Goal: Task Accomplishment & Management: Complete application form

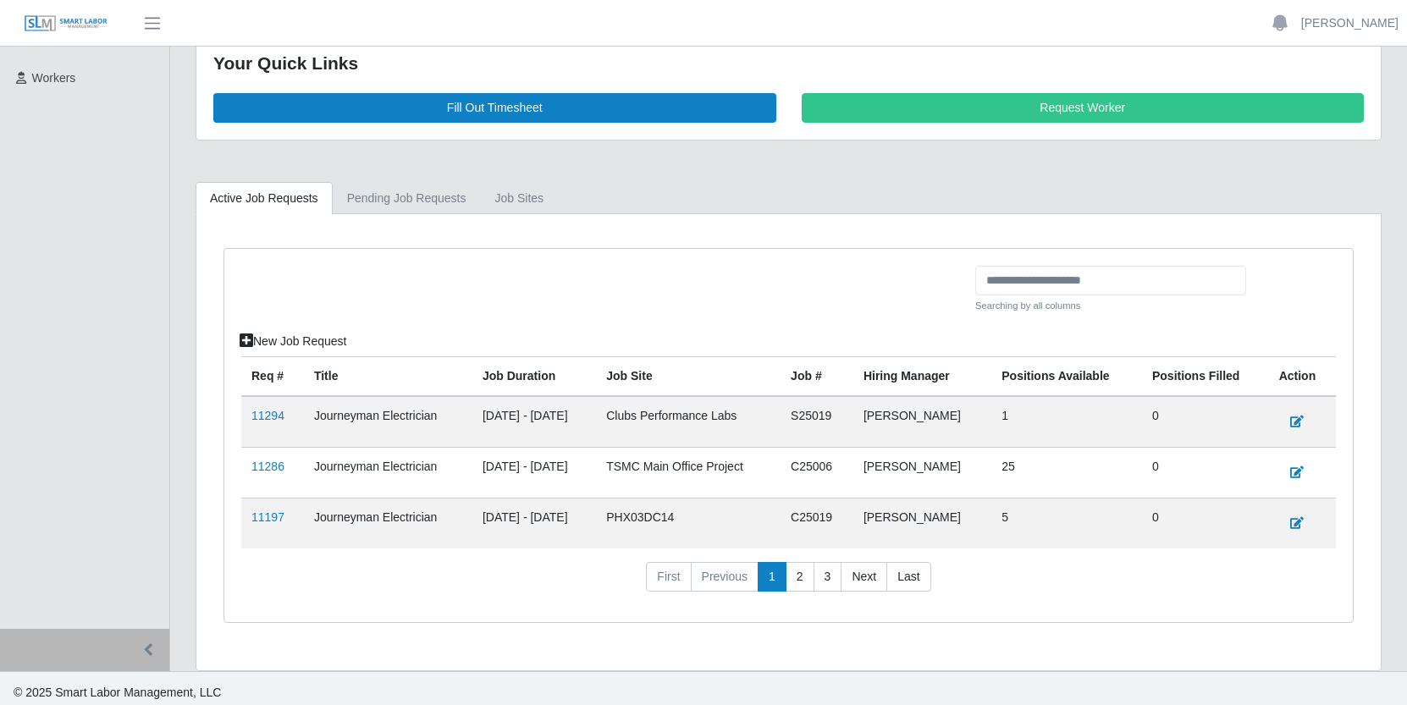
scroll to position [263, 0]
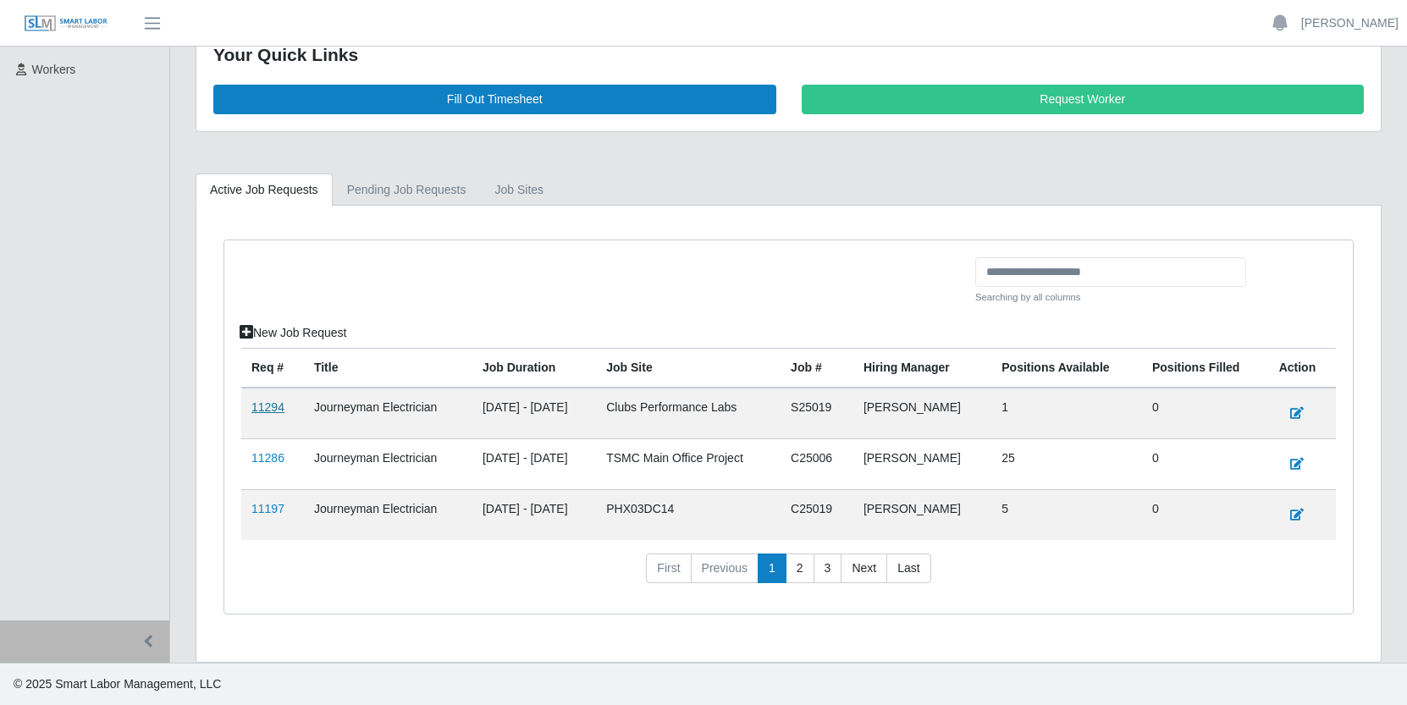
click at [271, 409] on link "11294" at bounding box center [267, 407] width 33 height 14
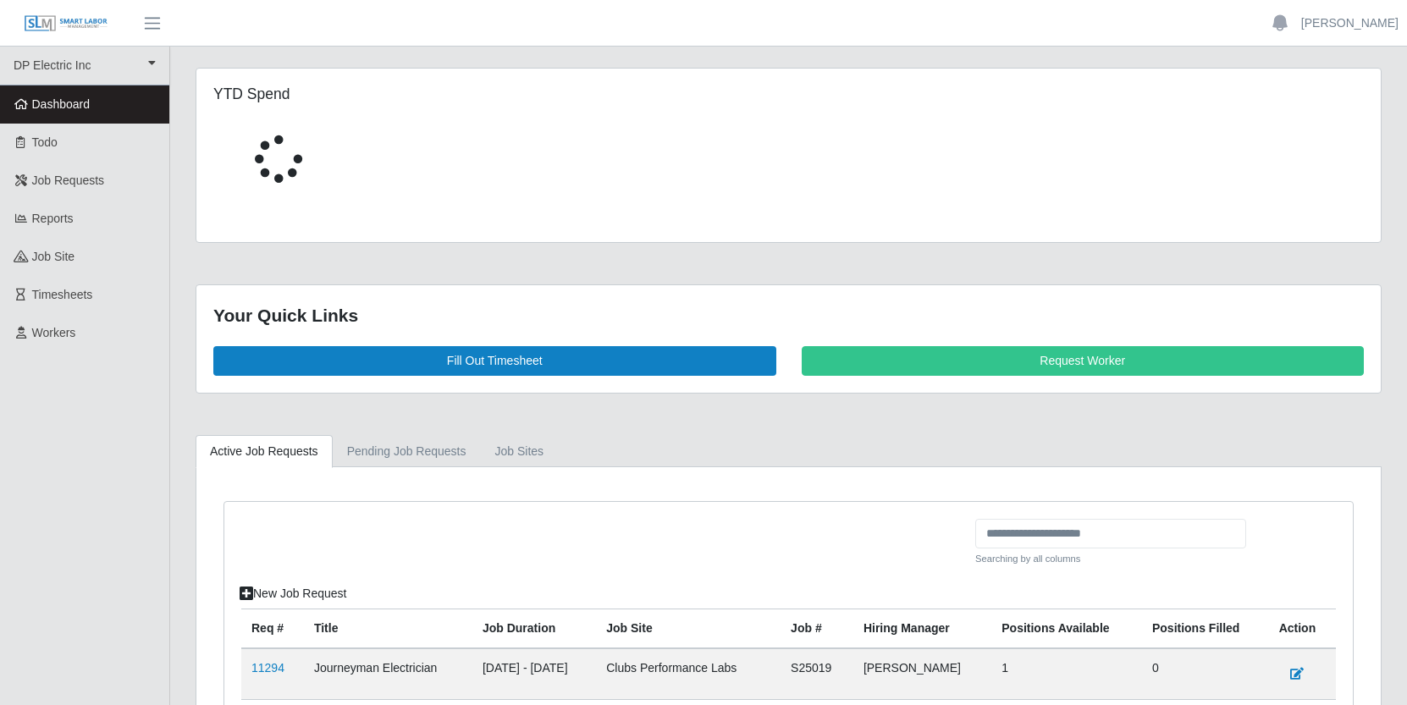
scroll to position [263, 0]
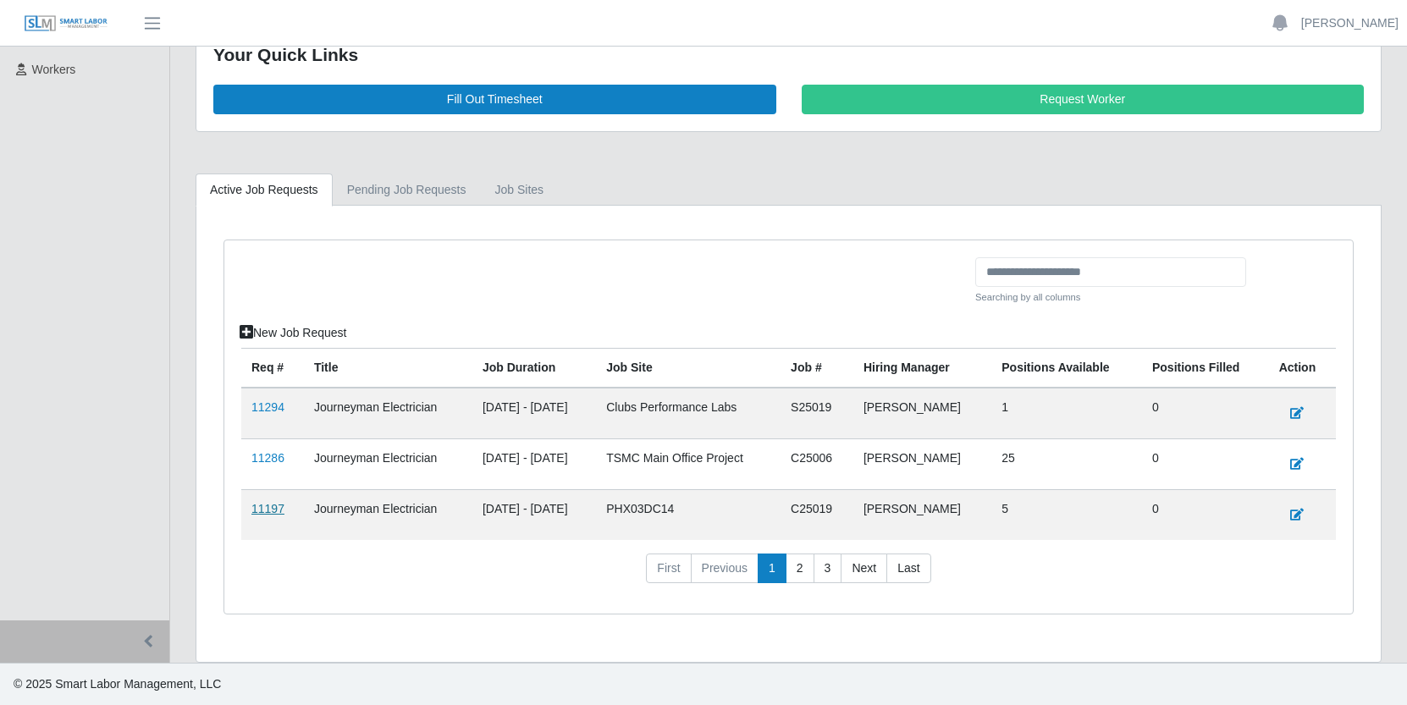
click at [268, 510] on link "11197" at bounding box center [267, 509] width 33 height 14
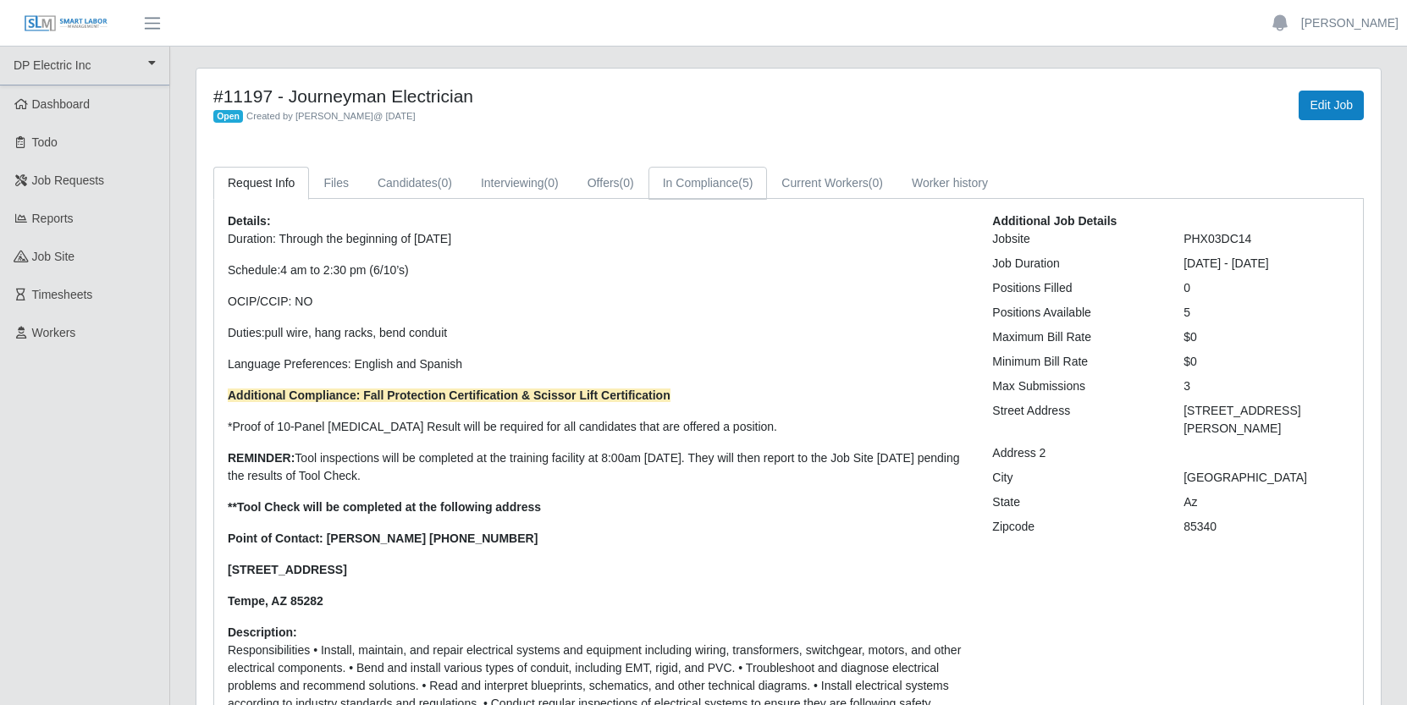
click at [753, 177] on link "In Compliance (5)" at bounding box center [708, 183] width 119 height 33
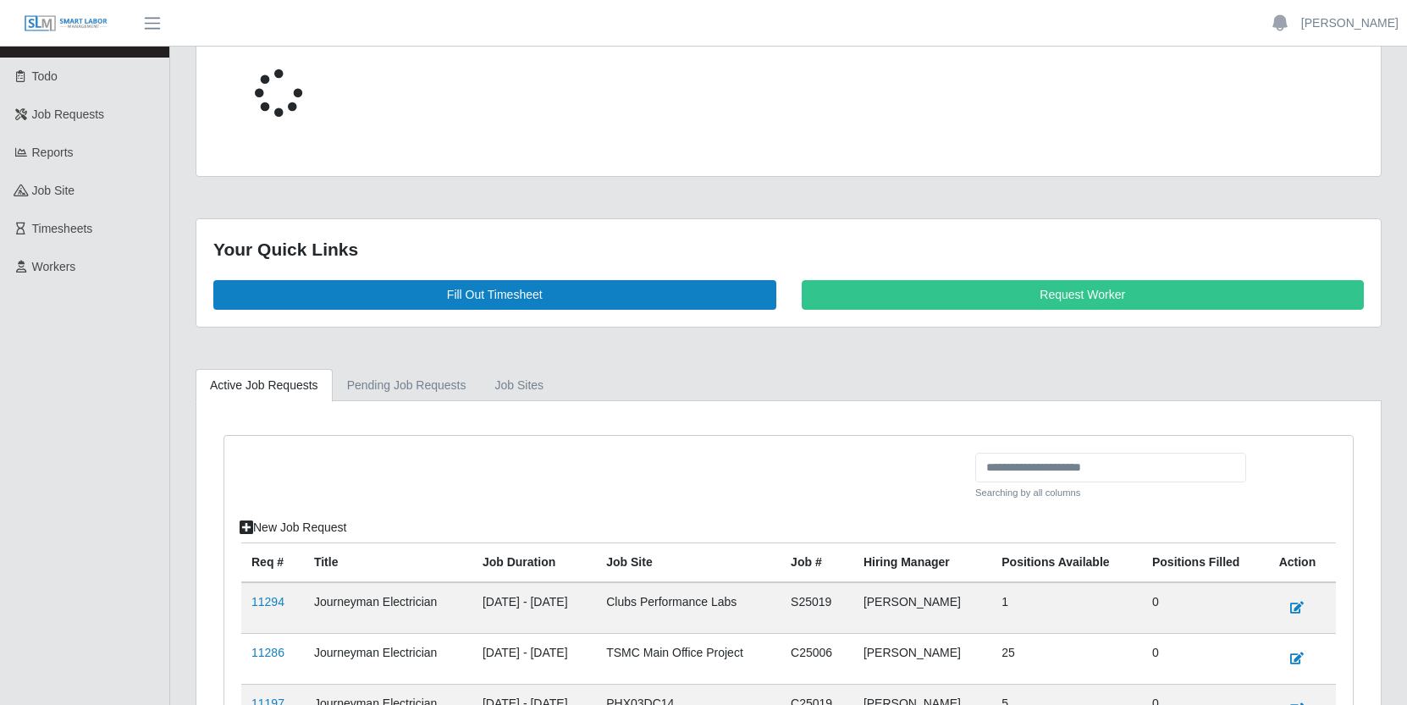
scroll to position [263, 0]
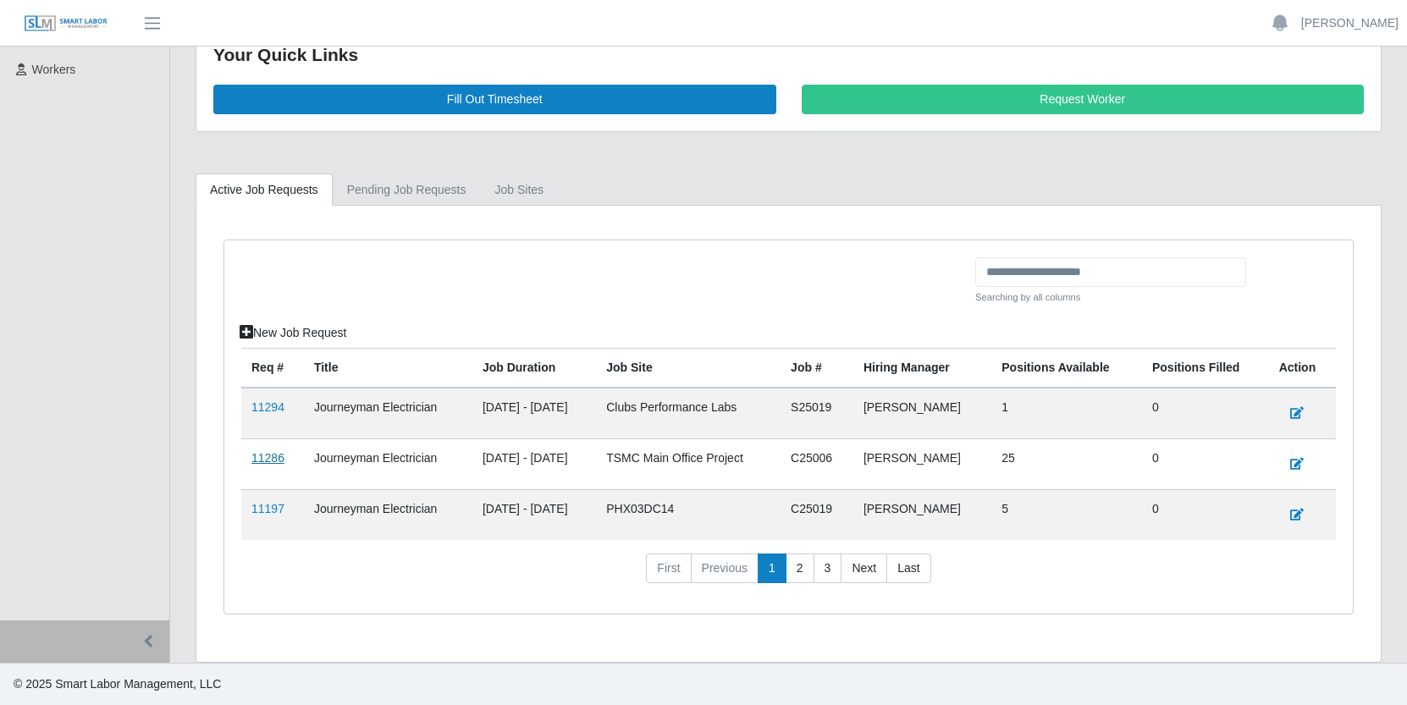
click at [267, 458] on link "11286" at bounding box center [267, 458] width 33 height 14
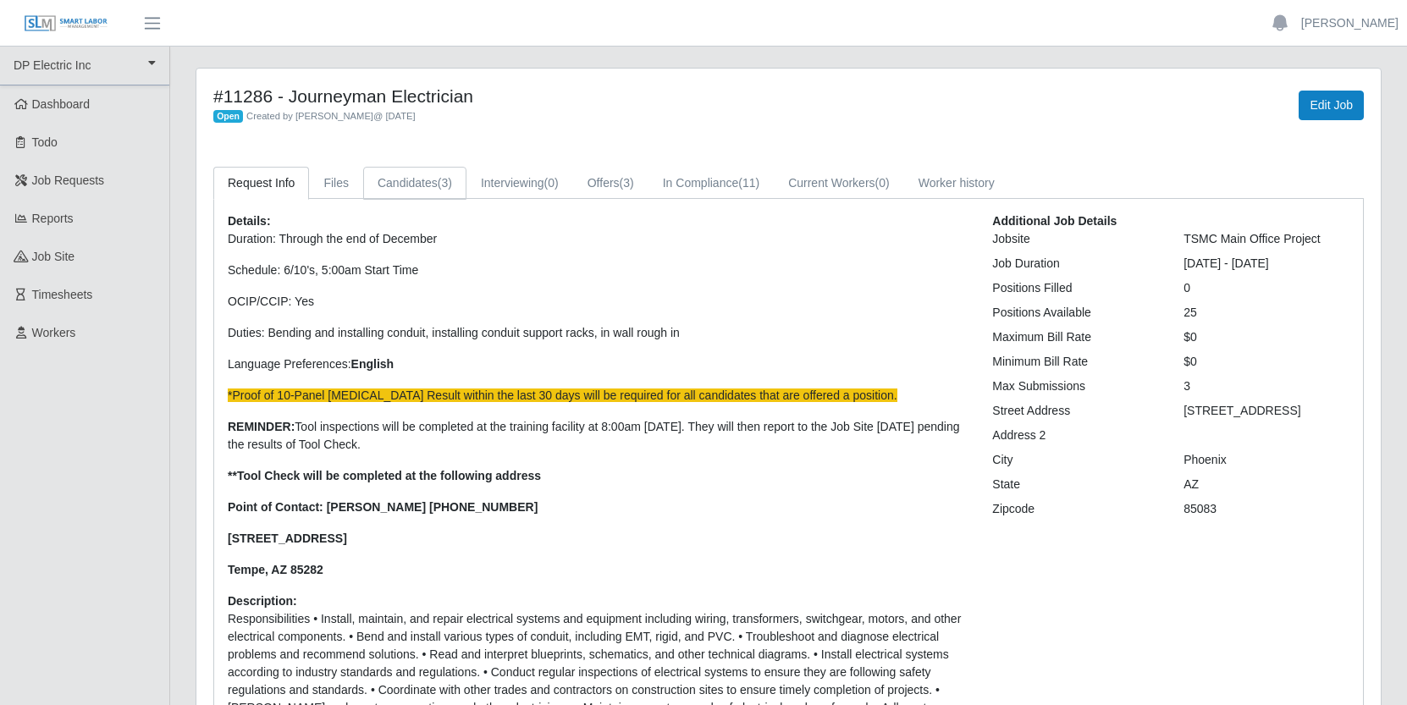
click at [411, 179] on link "Candidates (3)" at bounding box center [414, 183] width 103 height 33
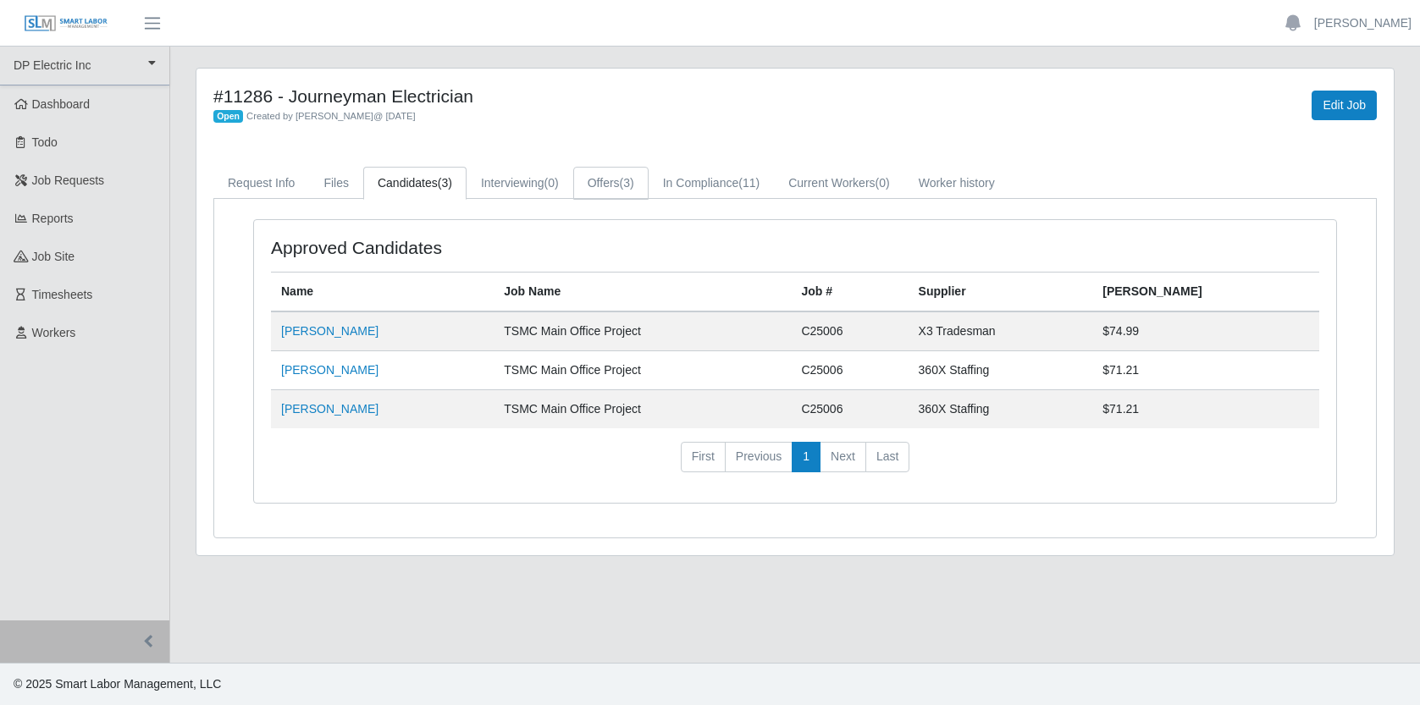
click at [623, 183] on link "Offers (3)" at bounding box center [610, 183] width 75 height 33
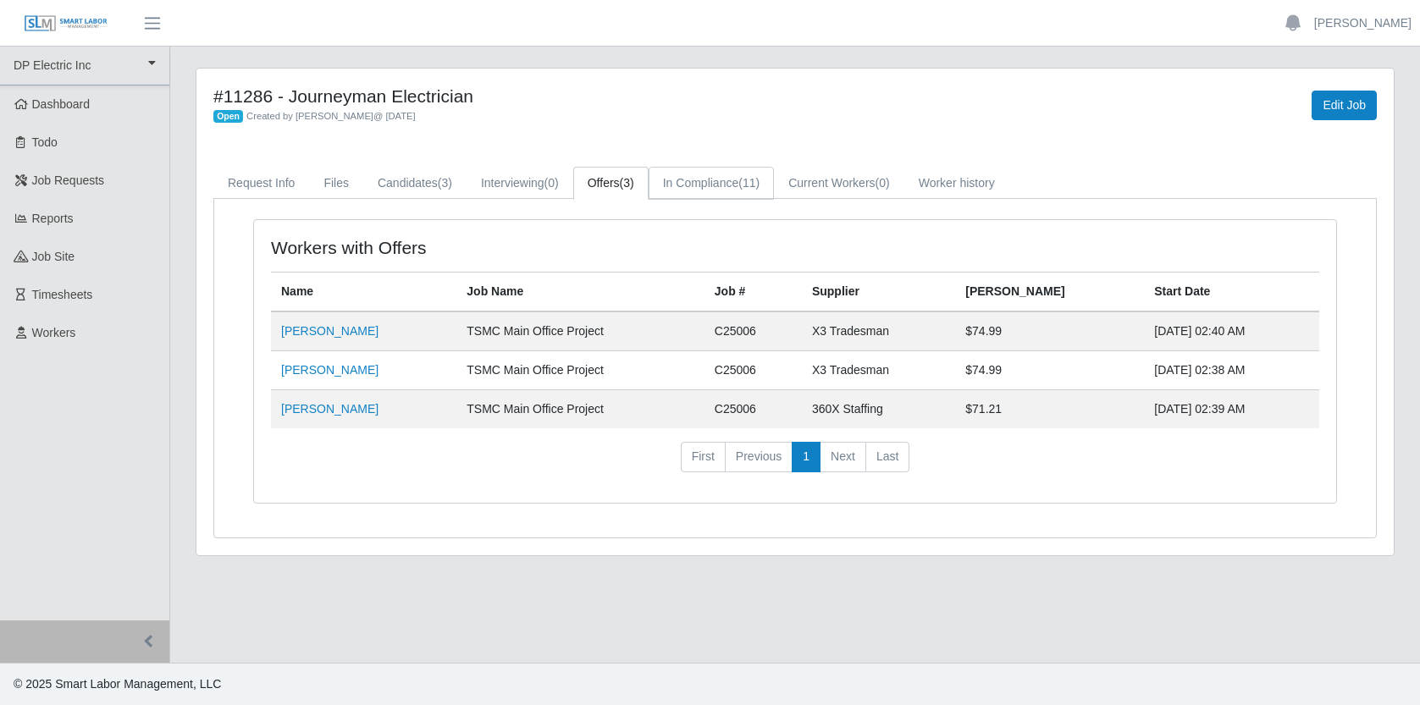
click at [756, 179] on link "In Compliance (11)" at bounding box center [711, 183] width 125 height 33
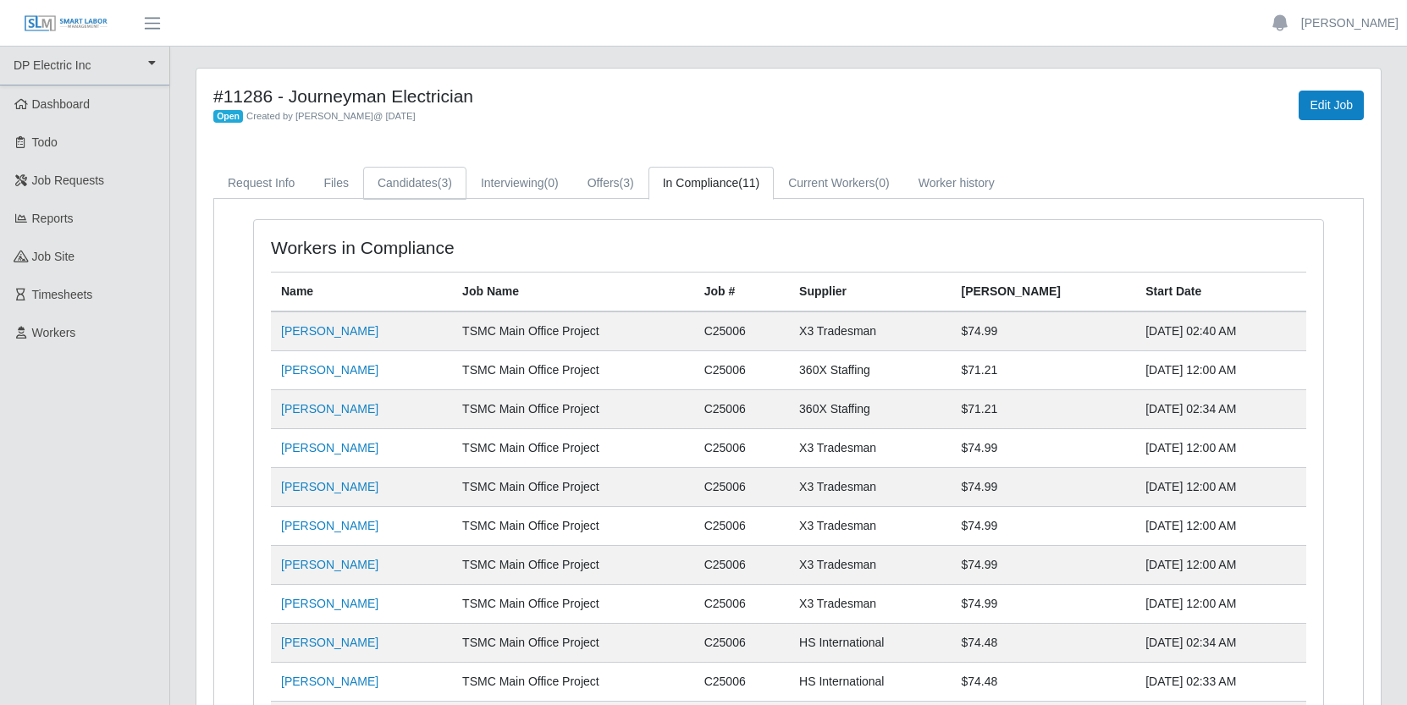
click at [439, 181] on link "Candidates (3)" at bounding box center [414, 183] width 103 height 33
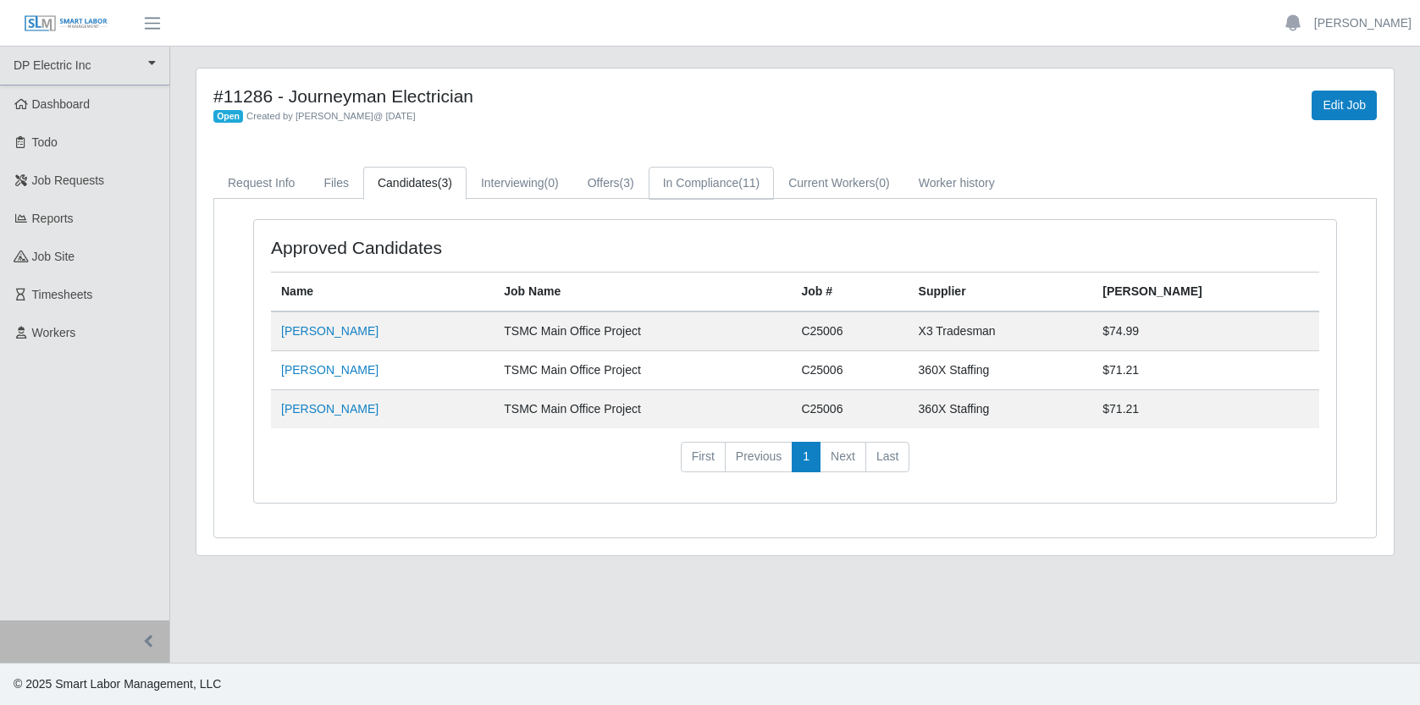
click at [754, 180] on link "In Compliance (11)" at bounding box center [711, 183] width 125 height 33
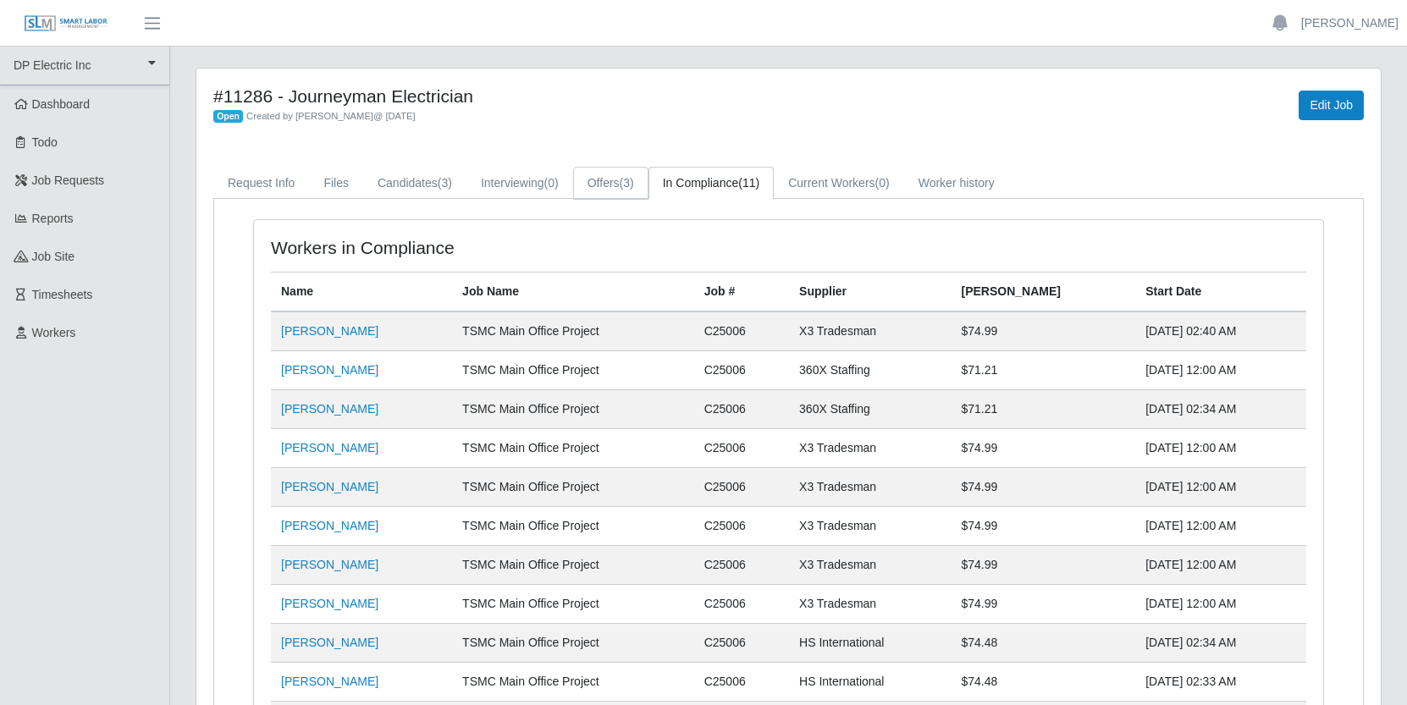
click at [598, 181] on link "Offers (3)" at bounding box center [610, 183] width 75 height 33
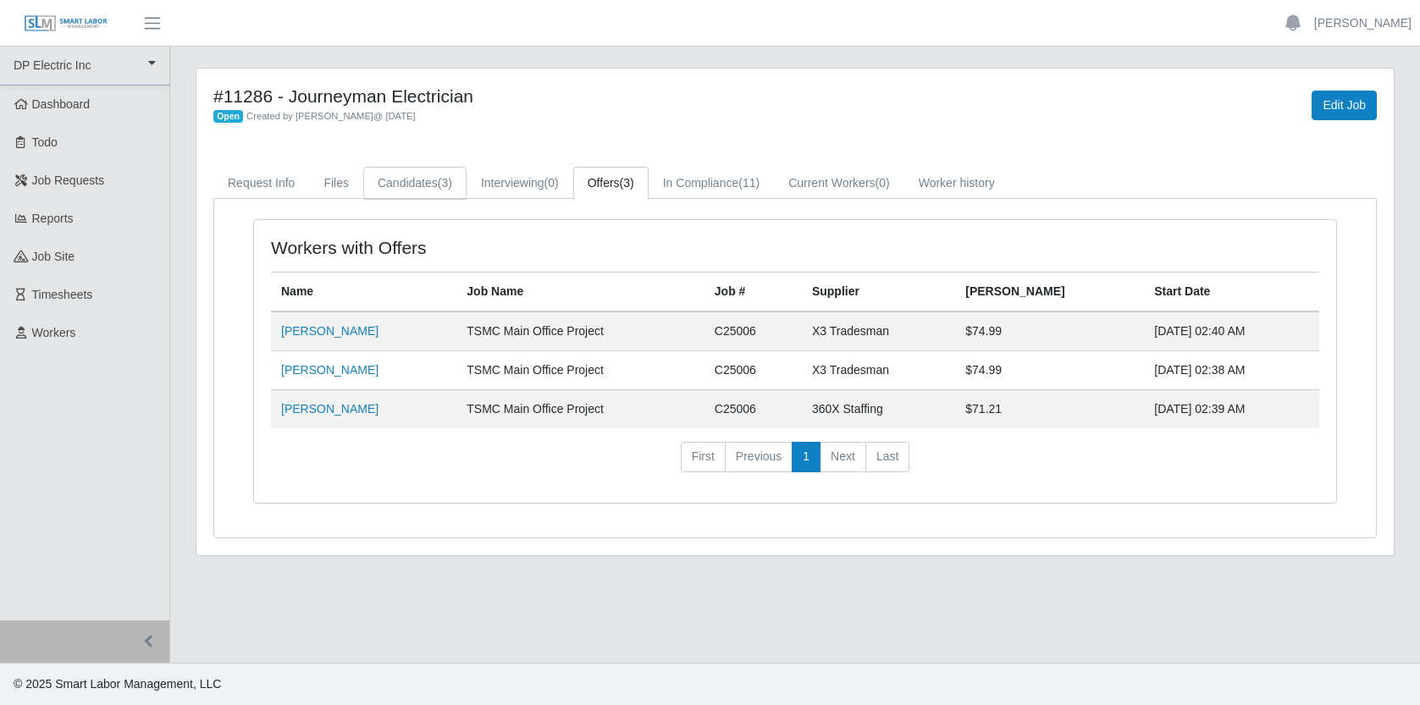
click at [449, 186] on span "(3)" at bounding box center [445, 183] width 14 height 14
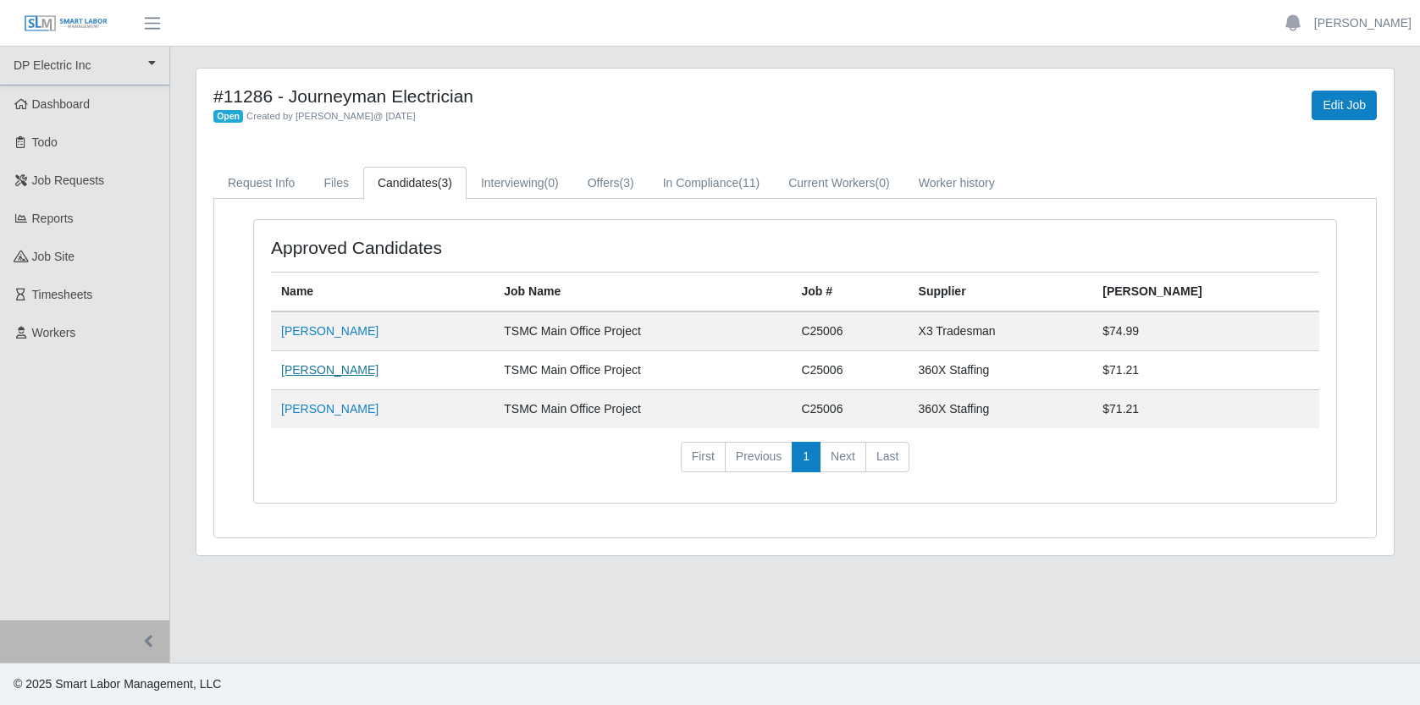
click at [353, 371] on link "[PERSON_NAME]" at bounding box center [329, 370] width 97 height 14
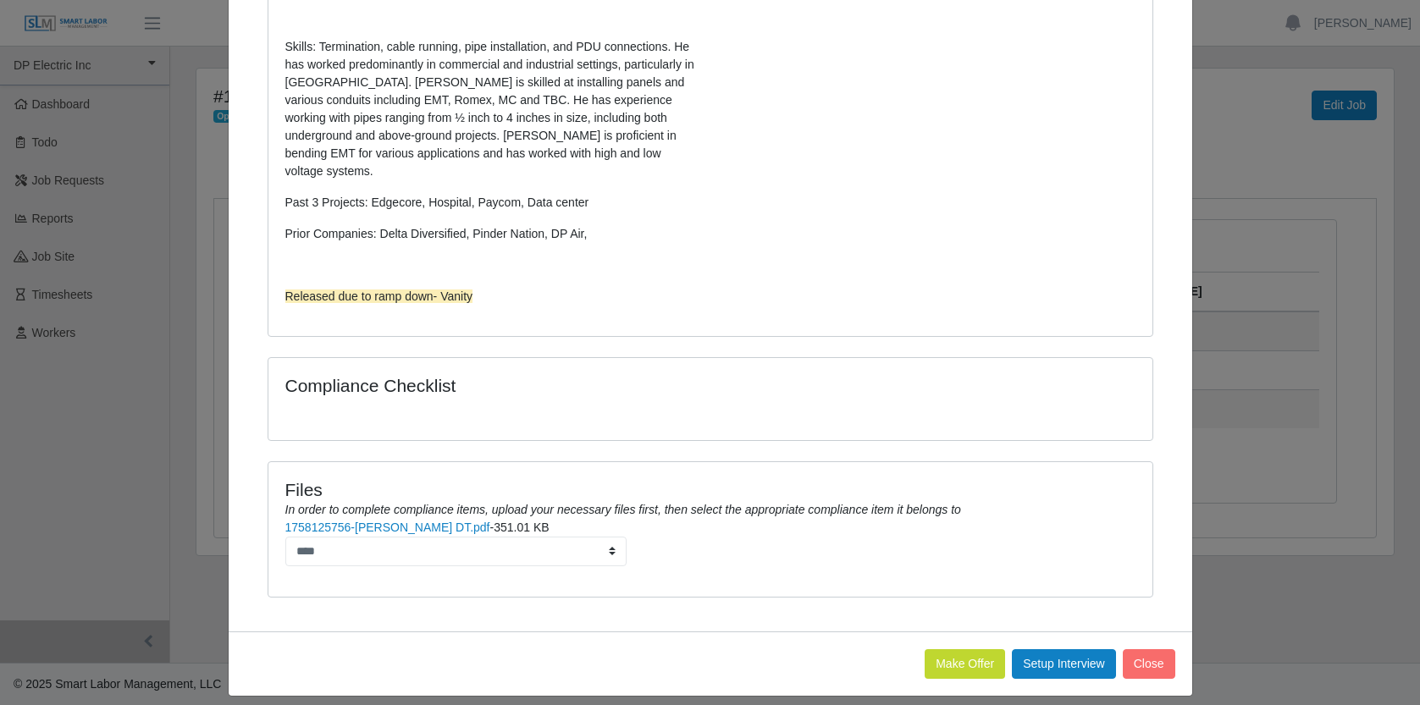
scroll to position [483, 0]
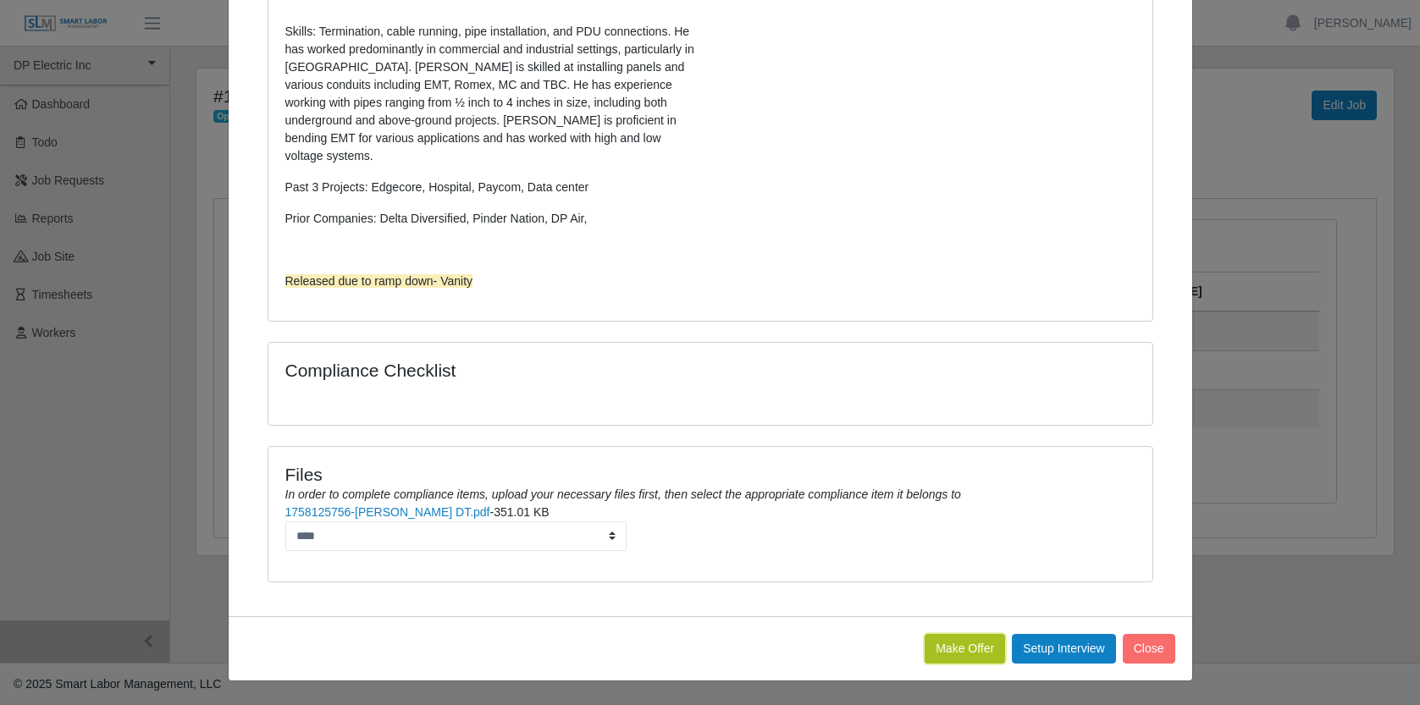
click at [948, 644] on button "Make Offer" at bounding box center [965, 649] width 80 height 30
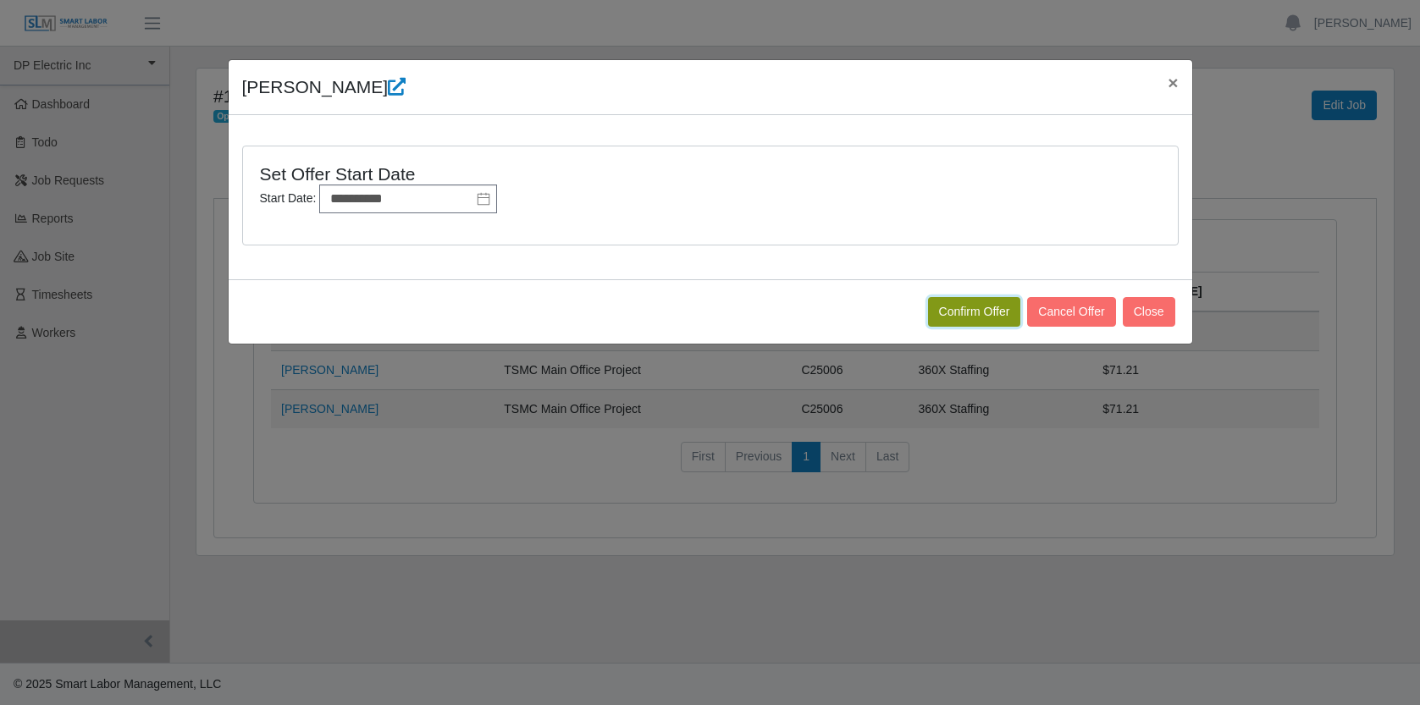
click at [973, 316] on button "Confirm Offer" at bounding box center [974, 312] width 93 height 30
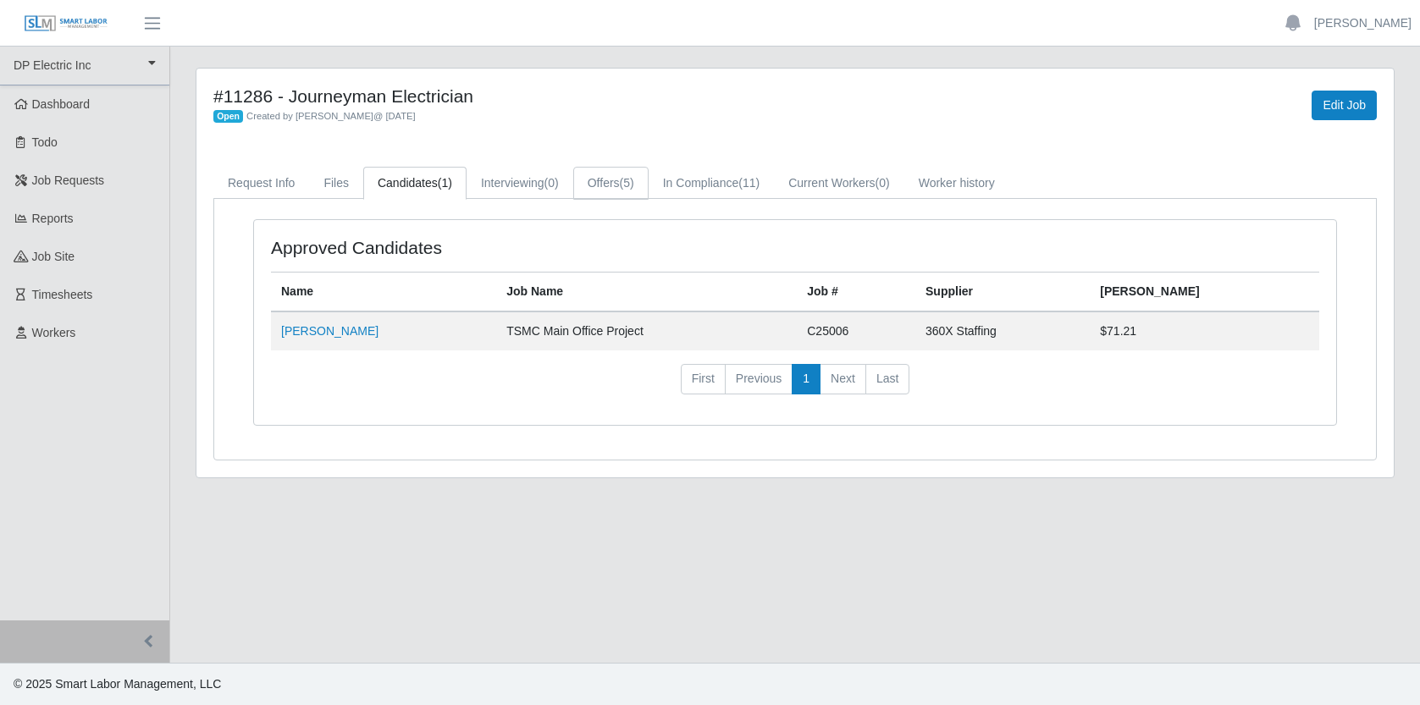
click at [638, 182] on link "Offers (5)" at bounding box center [610, 183] width 75 height 33
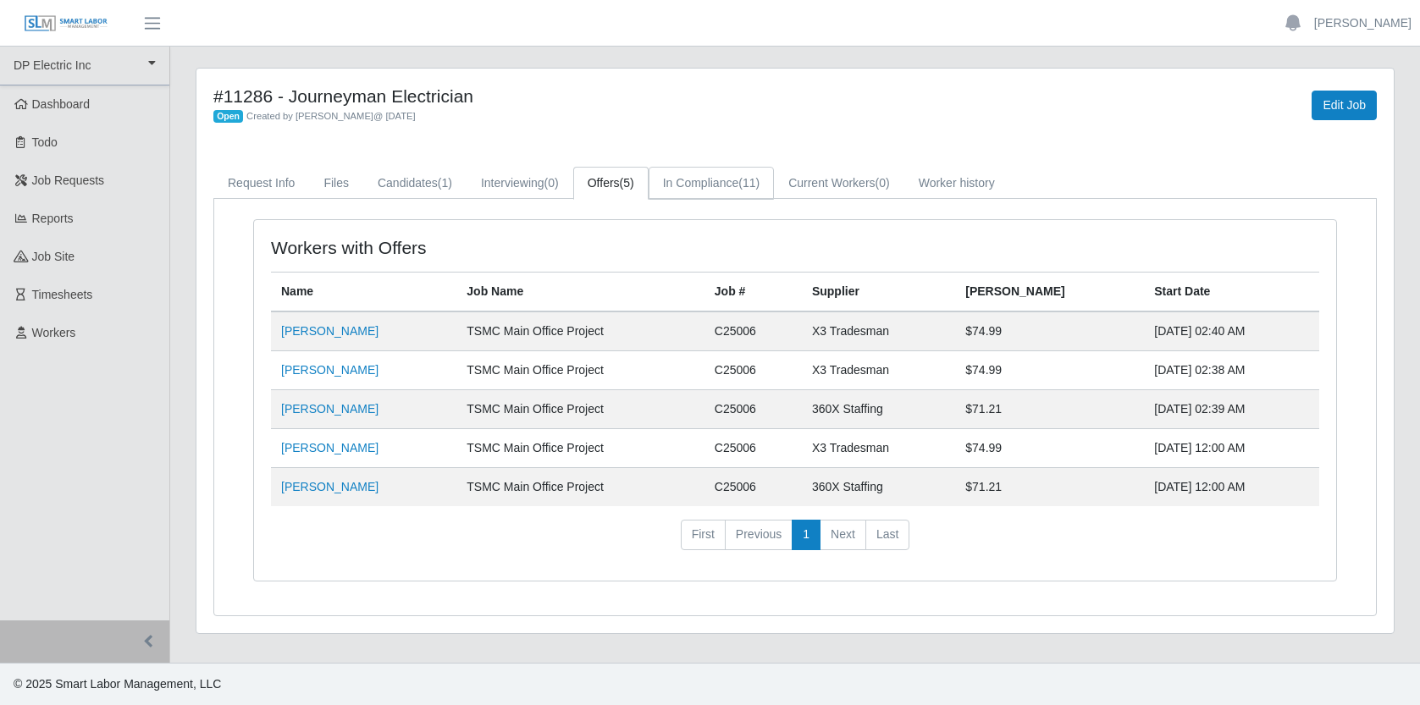
click at [736, 185] on link "In Compliance (11)" at bounding box center [711, 183] width 125 height 33
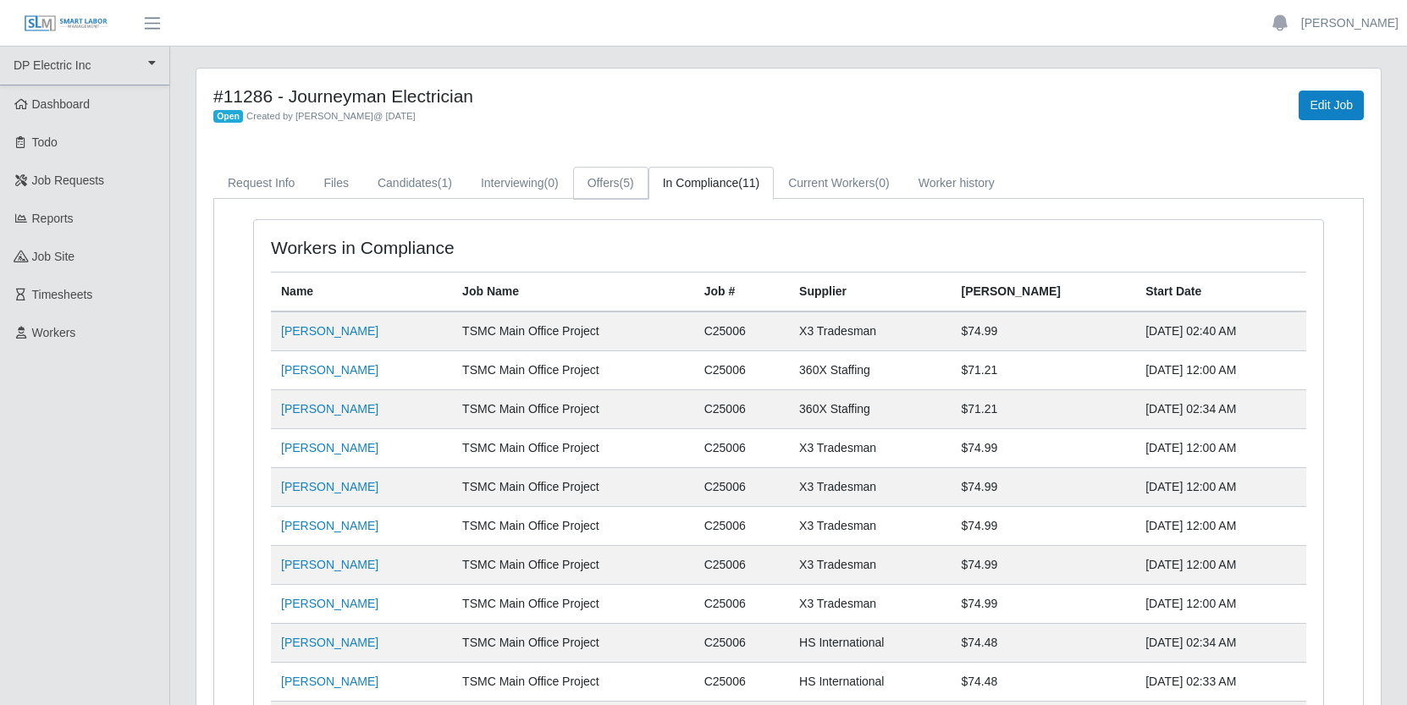
click at [612, 178] on link "Offers (5)" at bounding box center [610, 183] width 75 height 33
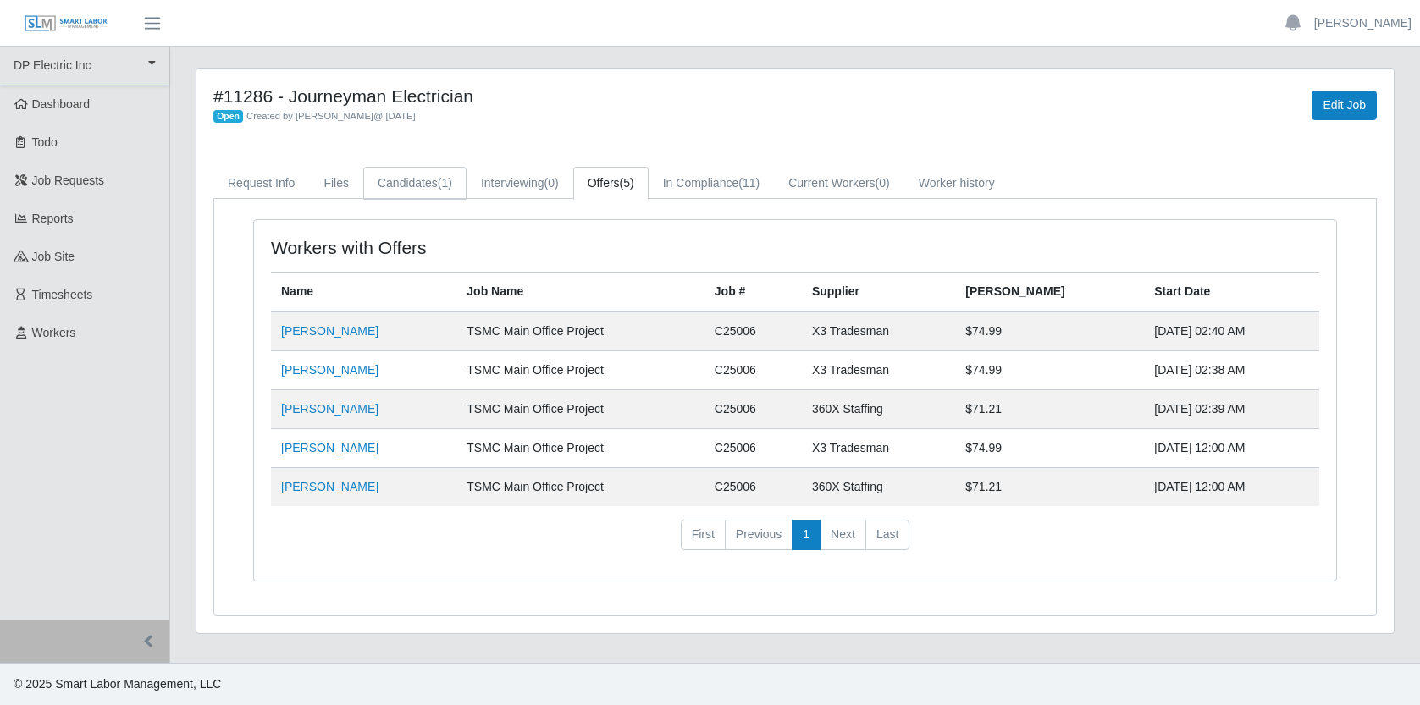
click at [444, 178] on span "(1)" at bounding box center [445, 183] width 14 height 14
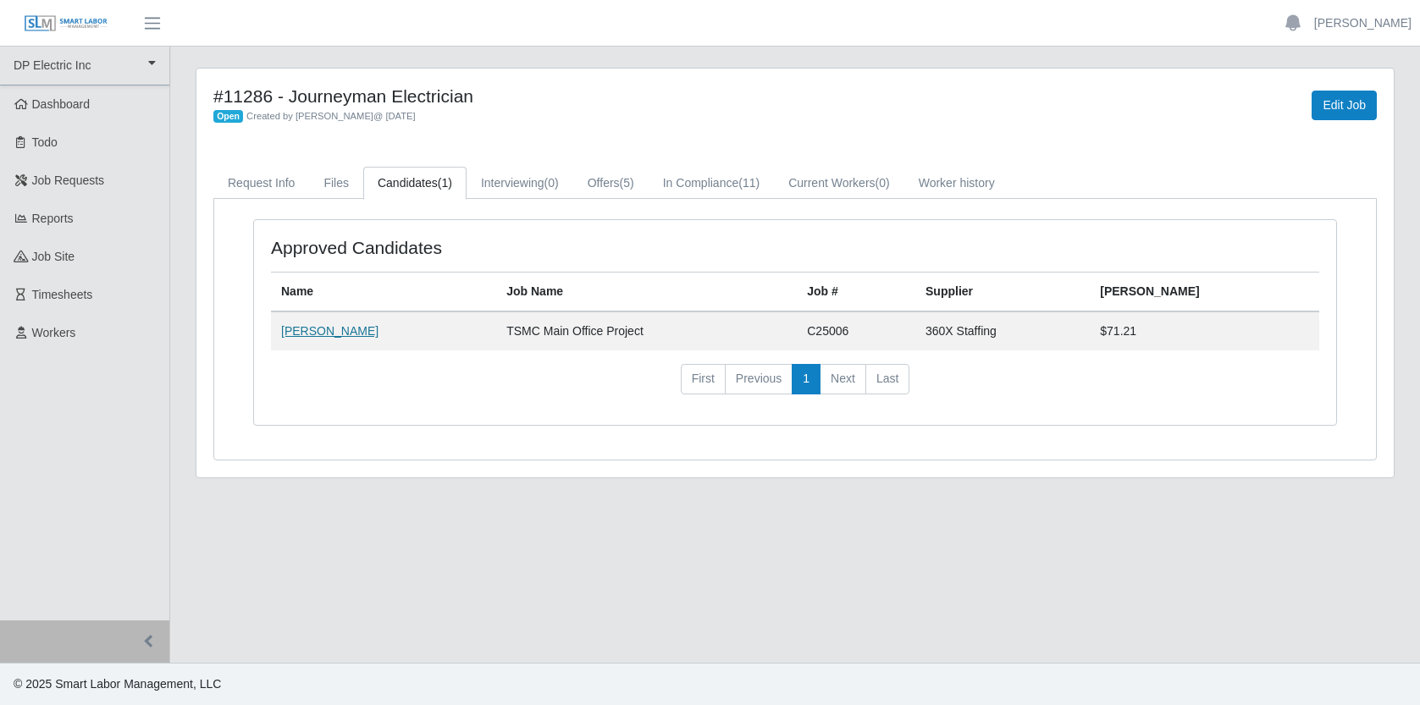
click at [352, 327] on link "[PERSON_NAME]" at bounding box center [329, 331] width 97 height 14
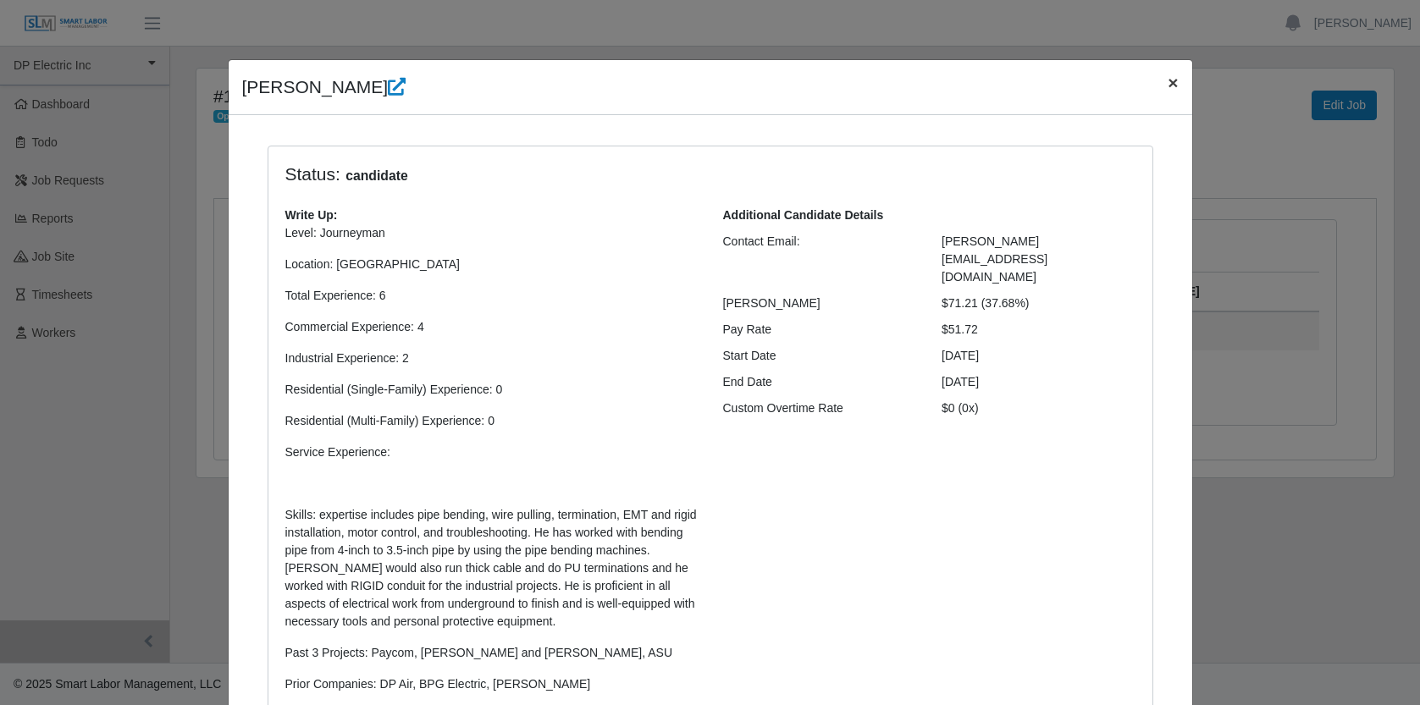
click at [1170, 81] on span "×" at bounding box center [1172, 82] width 10 height 19
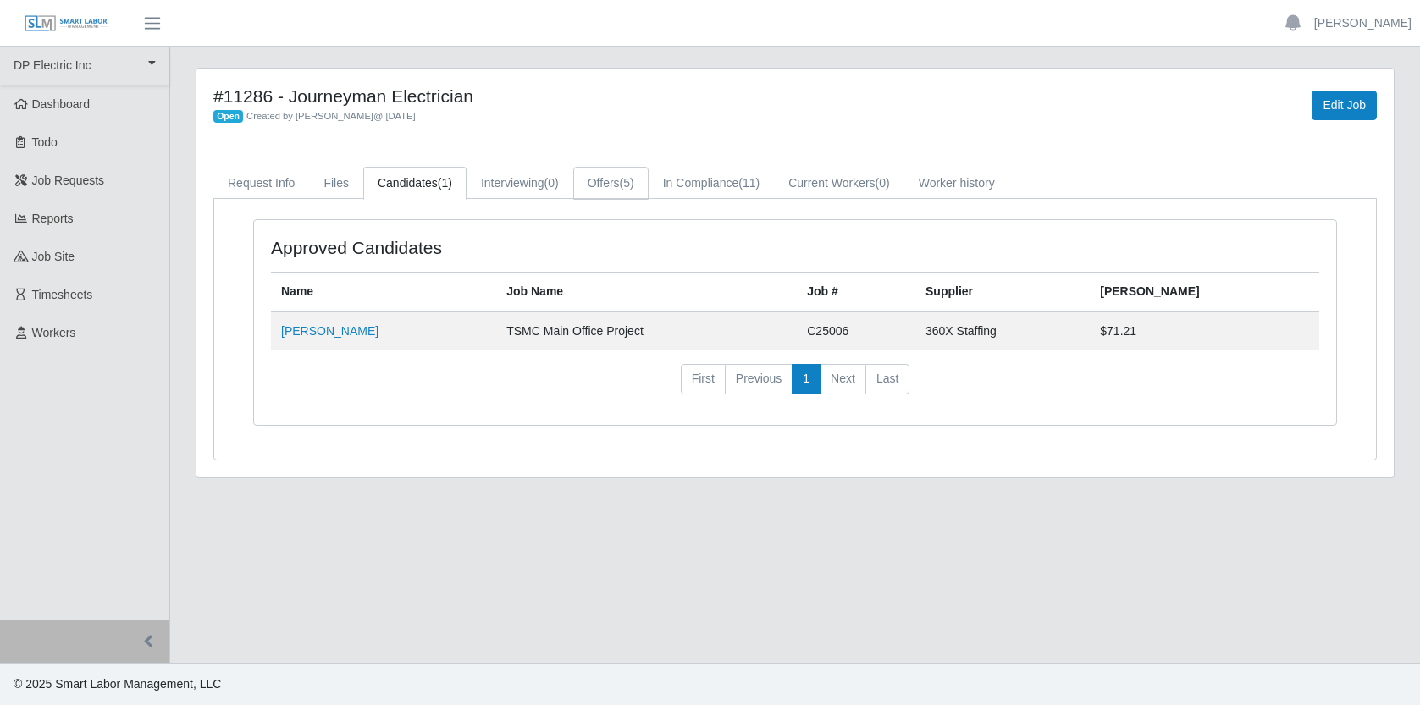
click at [634, 180] on link "Offers (5)" at bounding box center [610, 183] width 75 height 33
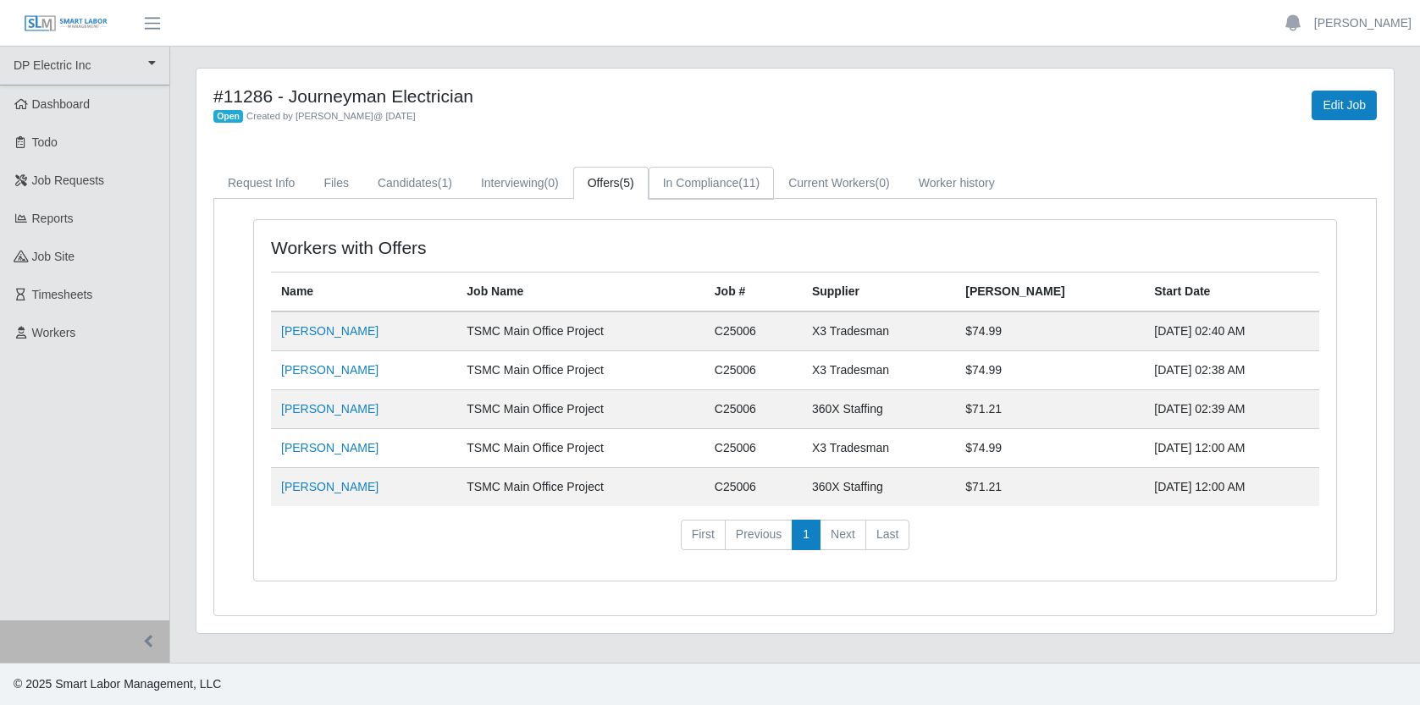
click at [742, 179] on link "In Compliance (11)" at bounding box center [711, 183] width 125 height 33
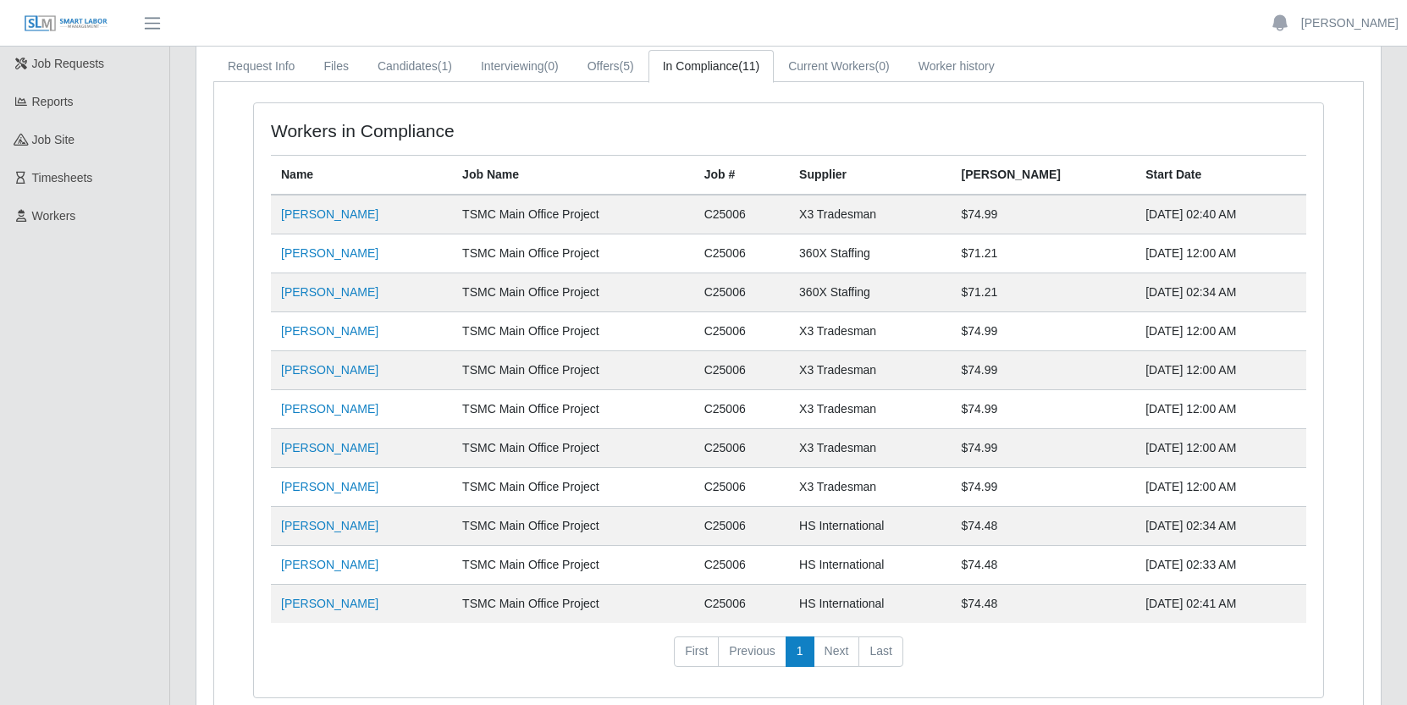
scroll to position [108, 0]
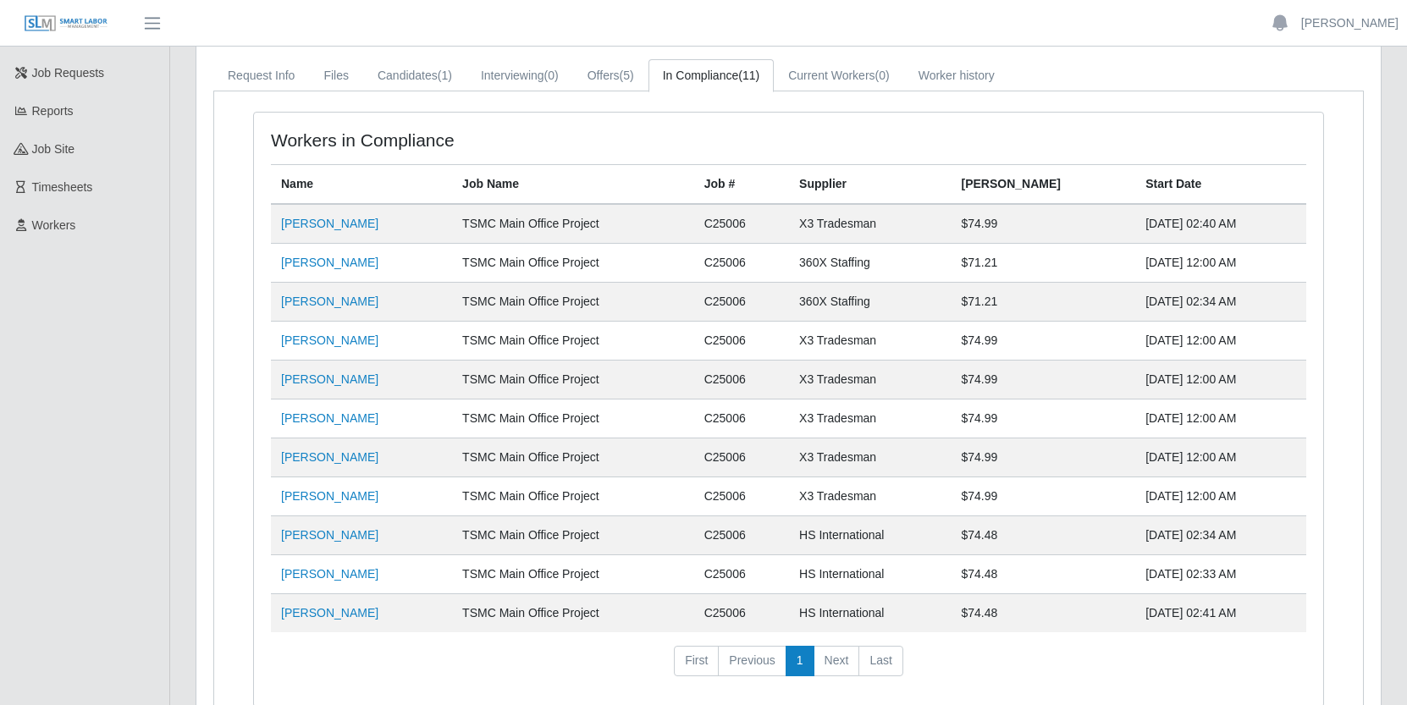
click at [840, 181] on th "Supplier" at bounding box center [870, 185] width 162 height 40
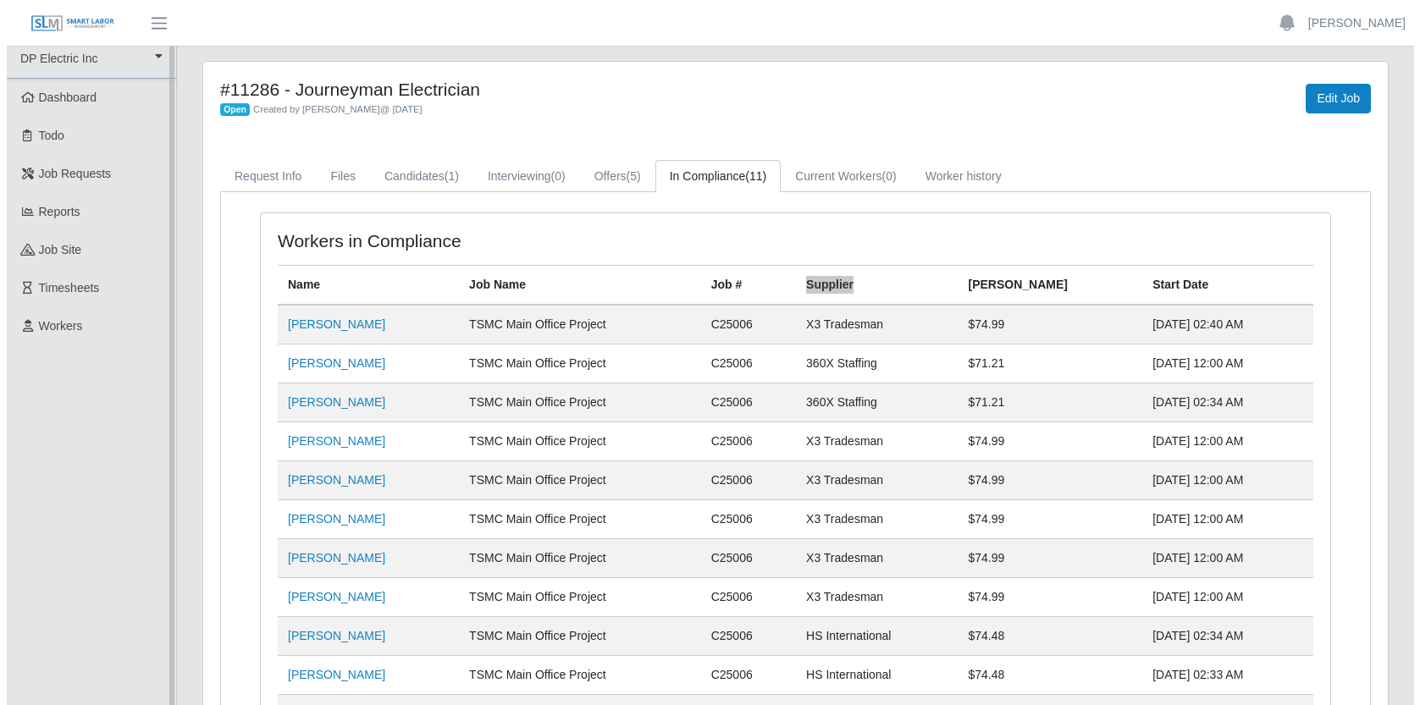
scroll to position [0, 0]
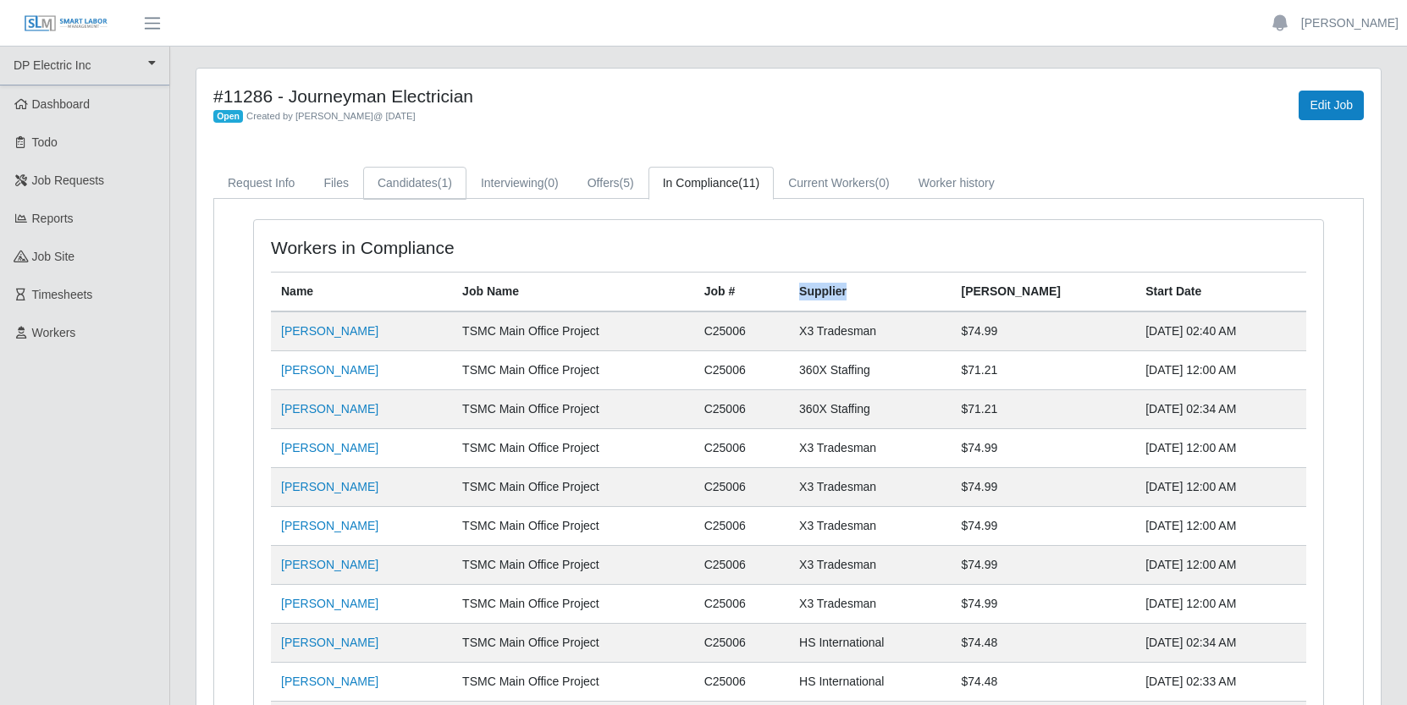
click at [428, 183] on link "Candidates (1)" at bounding box center [414, 183] width 103 height 33
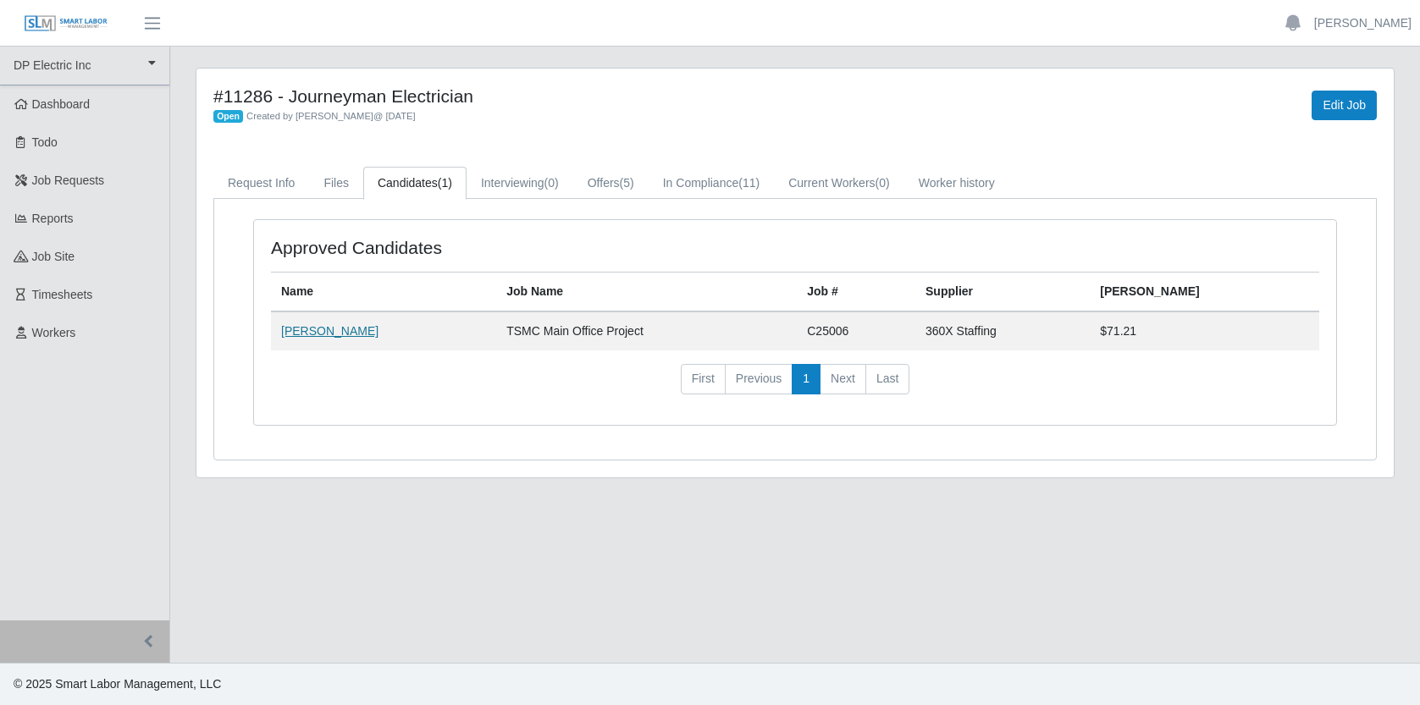
click at [350, 332] on link "[PERSON_NAME]" at bounding box center [329, 331] width 97 height 14
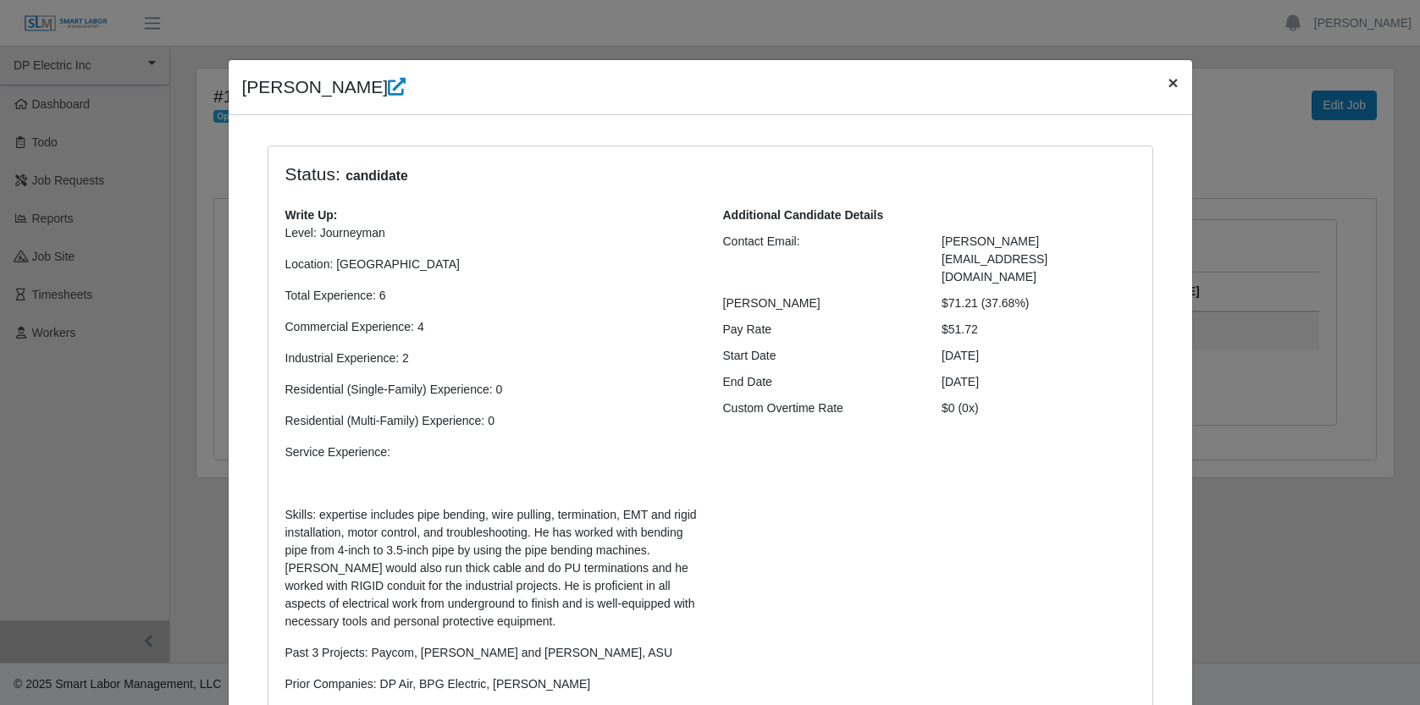
click at [1167, 83] on span "×" at bounding box center [1172, 82] width 10 height 19
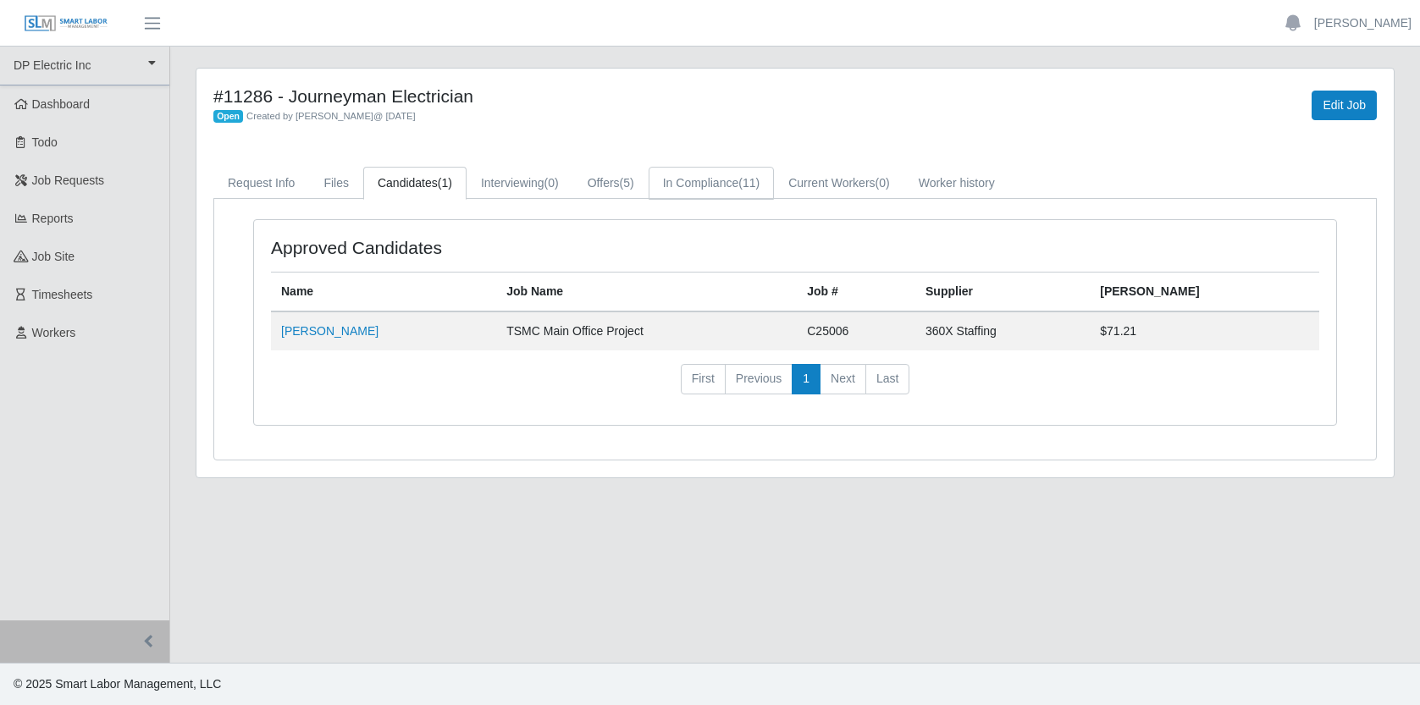
click at [716, 179] on link "In Compliance (11)" at bounding box center [711, 183] width 125 height 33
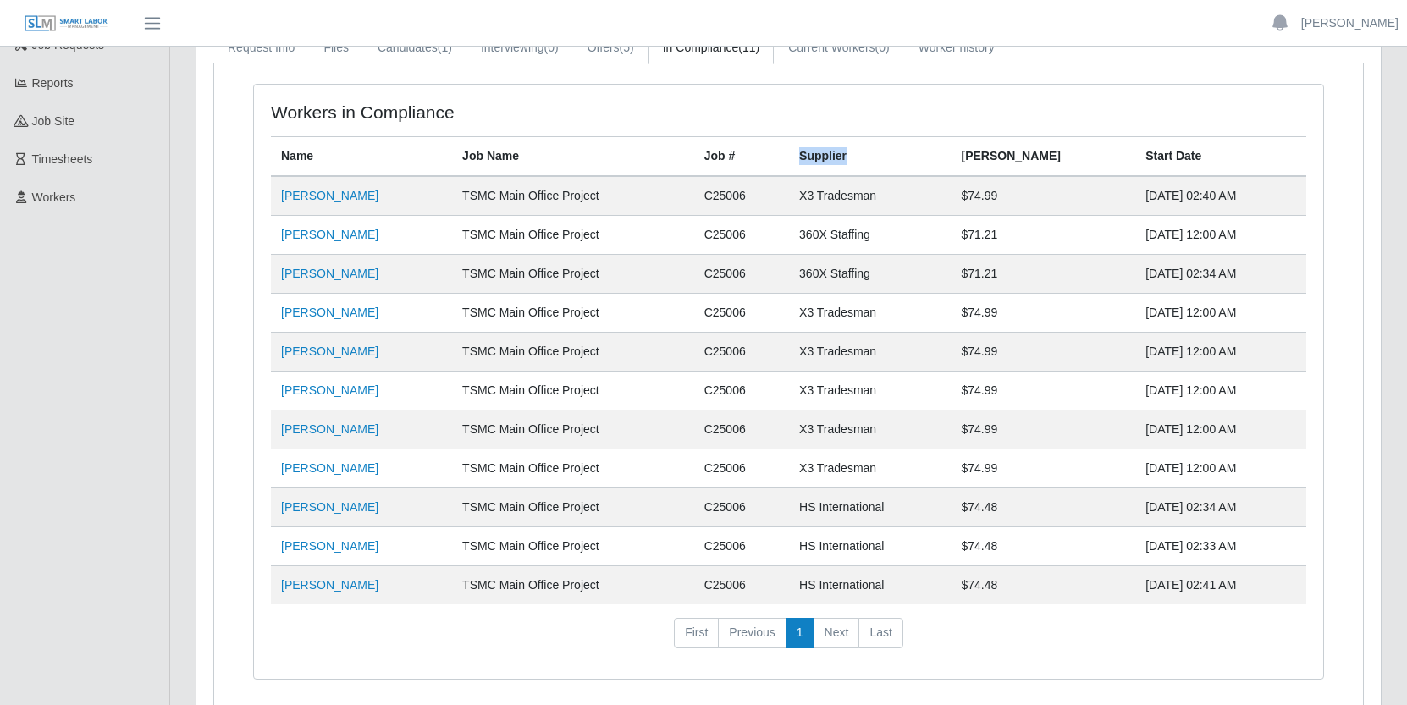
scroll to position [108, 0]
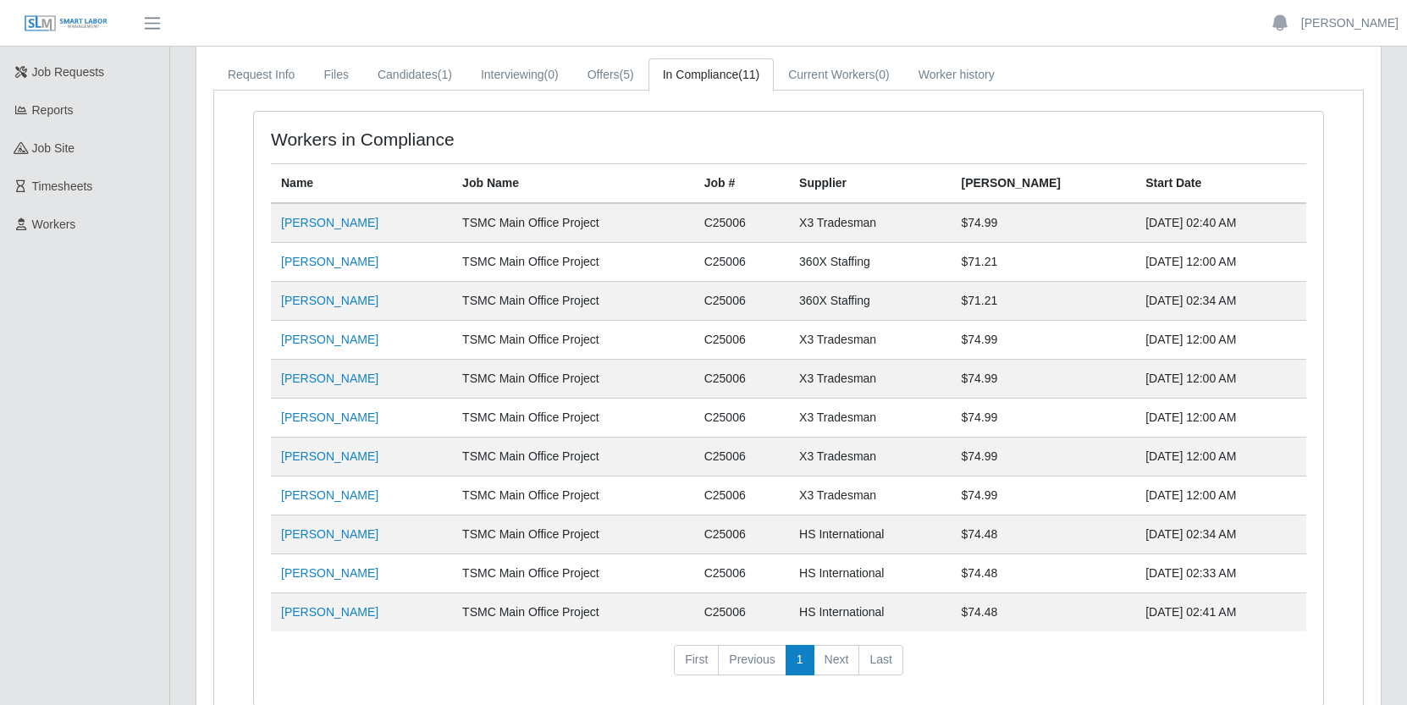
click at [913, 130] on div "Workers in Compliance" at bounding box center [788, 146] width 1061 height 35
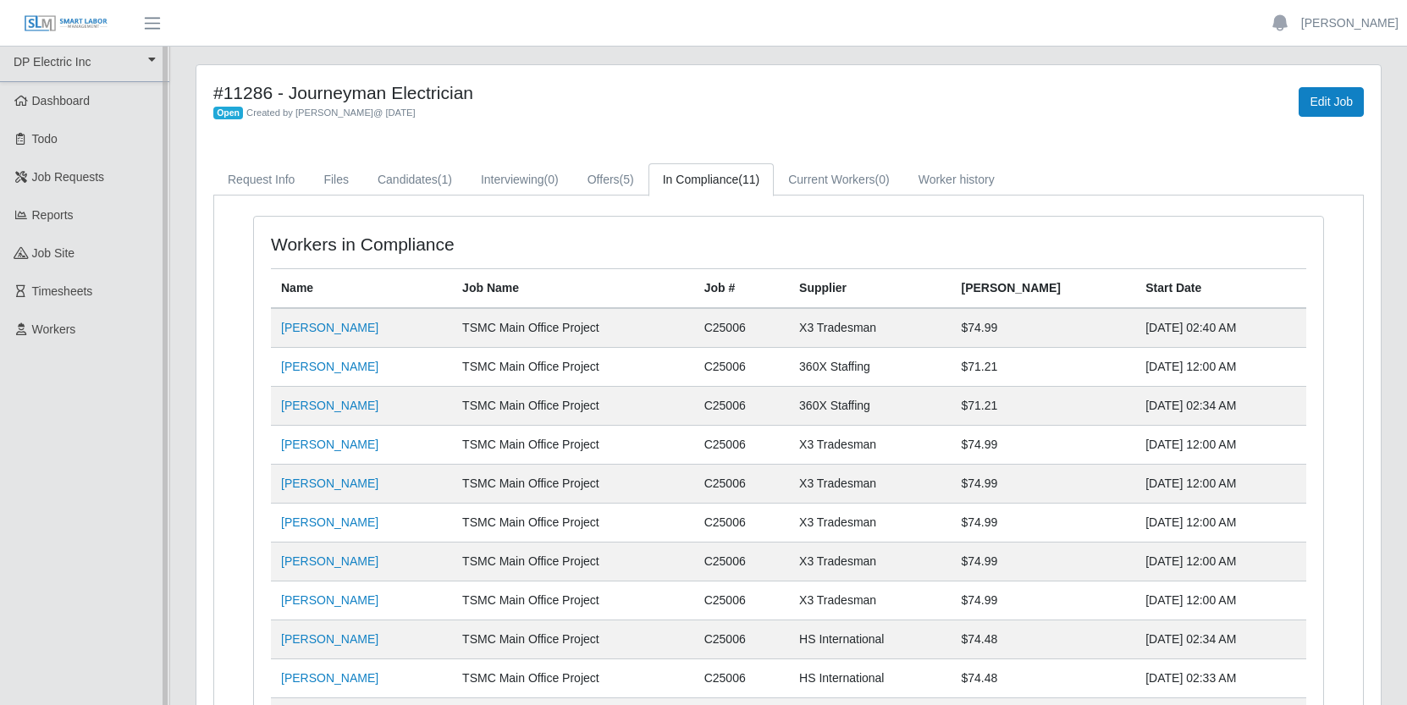
scroll to position [0, 0]
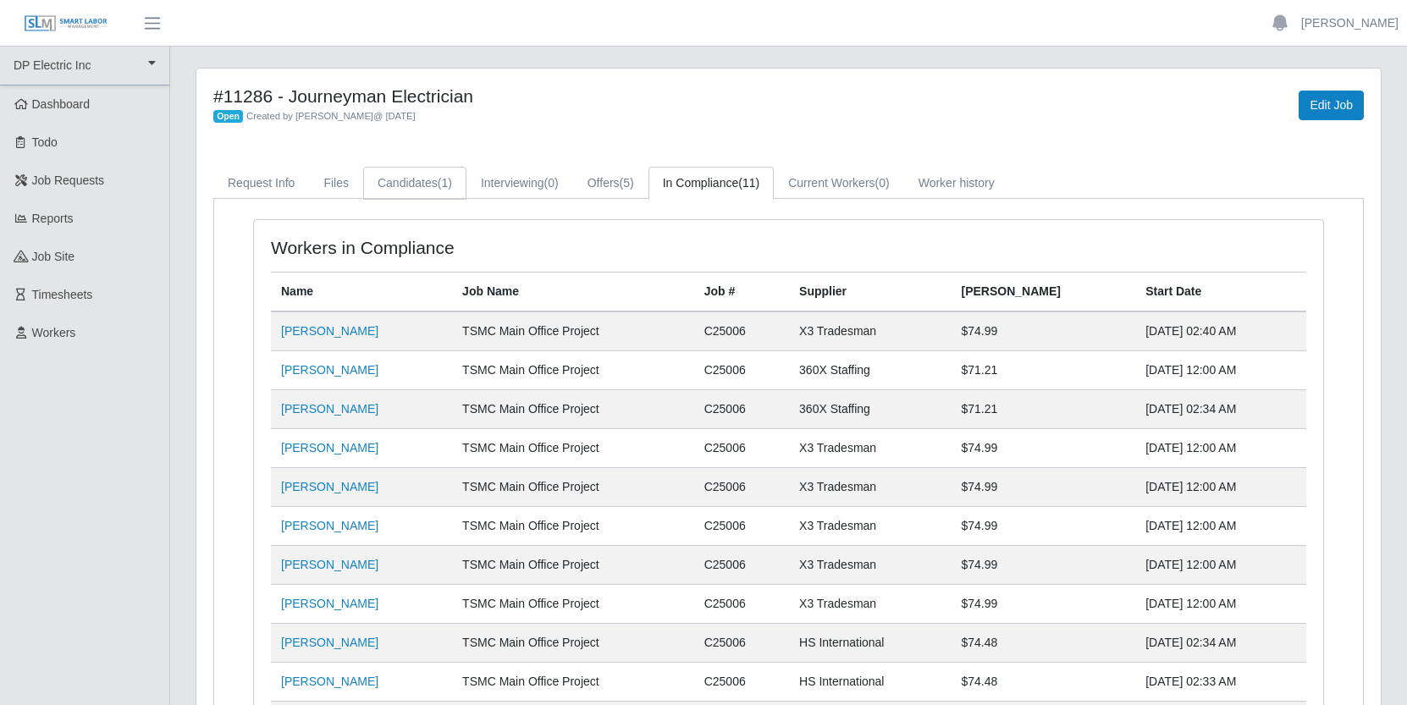
click at [439, 179] on link "Candidates (1)" at bounding box center [414, 183] width 103 height 33
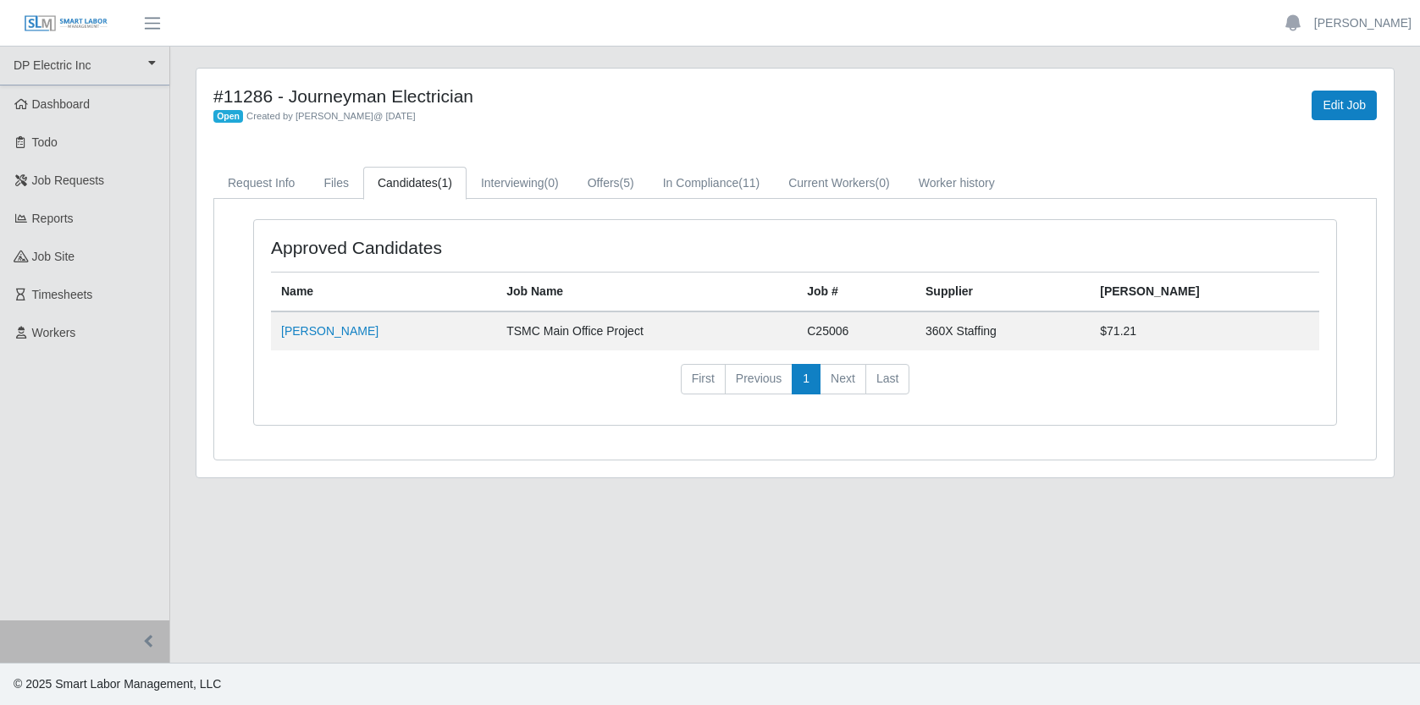
click at [213, 96] on h4 "#11286 - Journeyman Electrician" at bounding box center [547, 96] width 668 height 21
click at [489, 116] on div "Open Created by [PERSON_NAME] @ [DATE]" at bounding box center [547, 116] width 668 height 18
click at [759, 183] on span "(11)" at bounding box center [748, 183] width 21 height 14
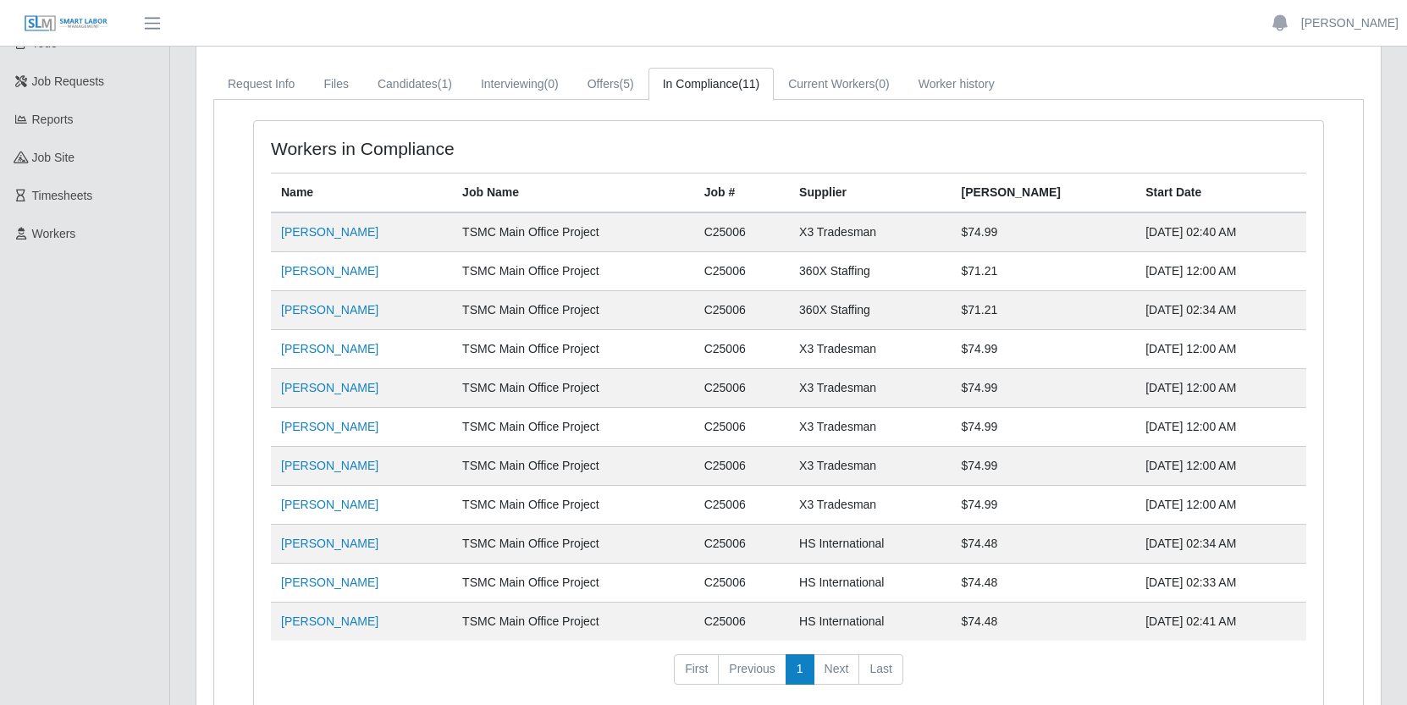
scroll to position [101, 0]
click at [871, 90] on link "Current Workers (0)" at bounding box center [839, 82] width 130 height 33
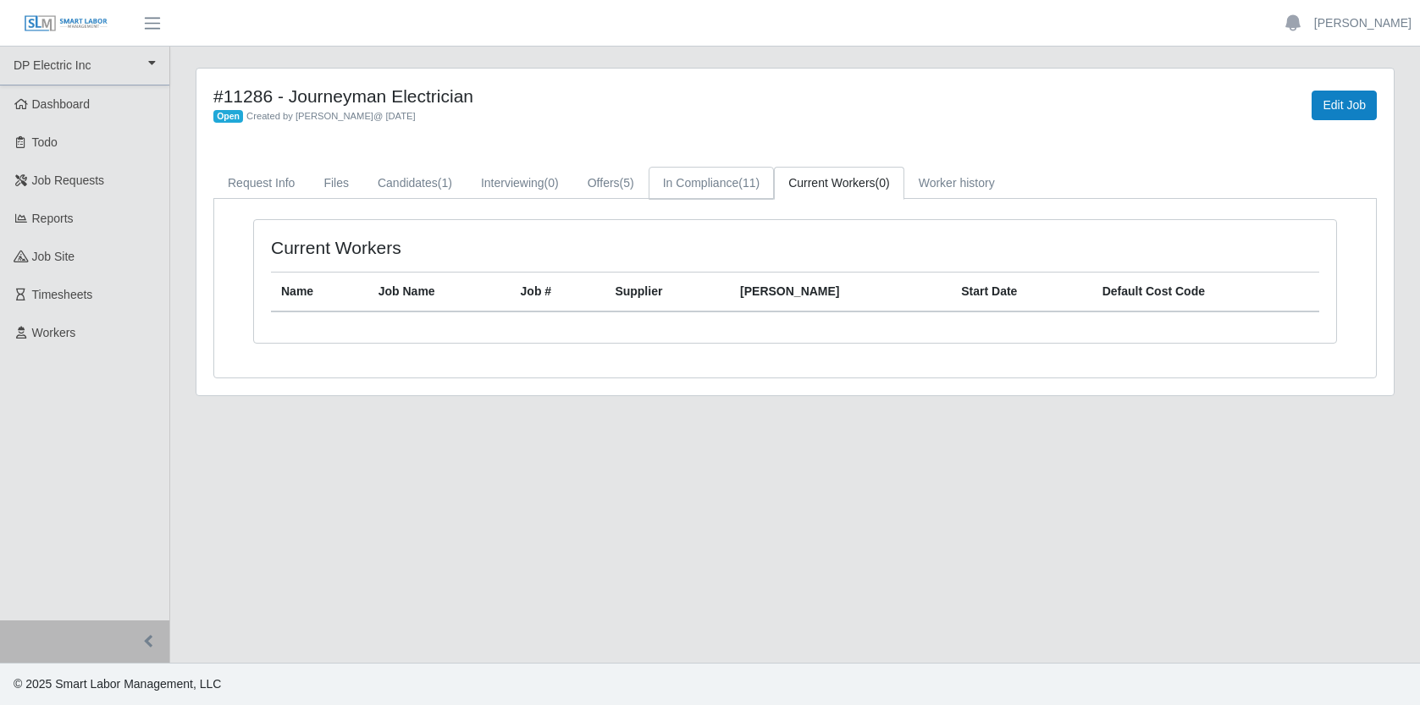
click at [724, 186] on link "In Compliance (11)" at bounding box center [711, 183] width 125 height 33
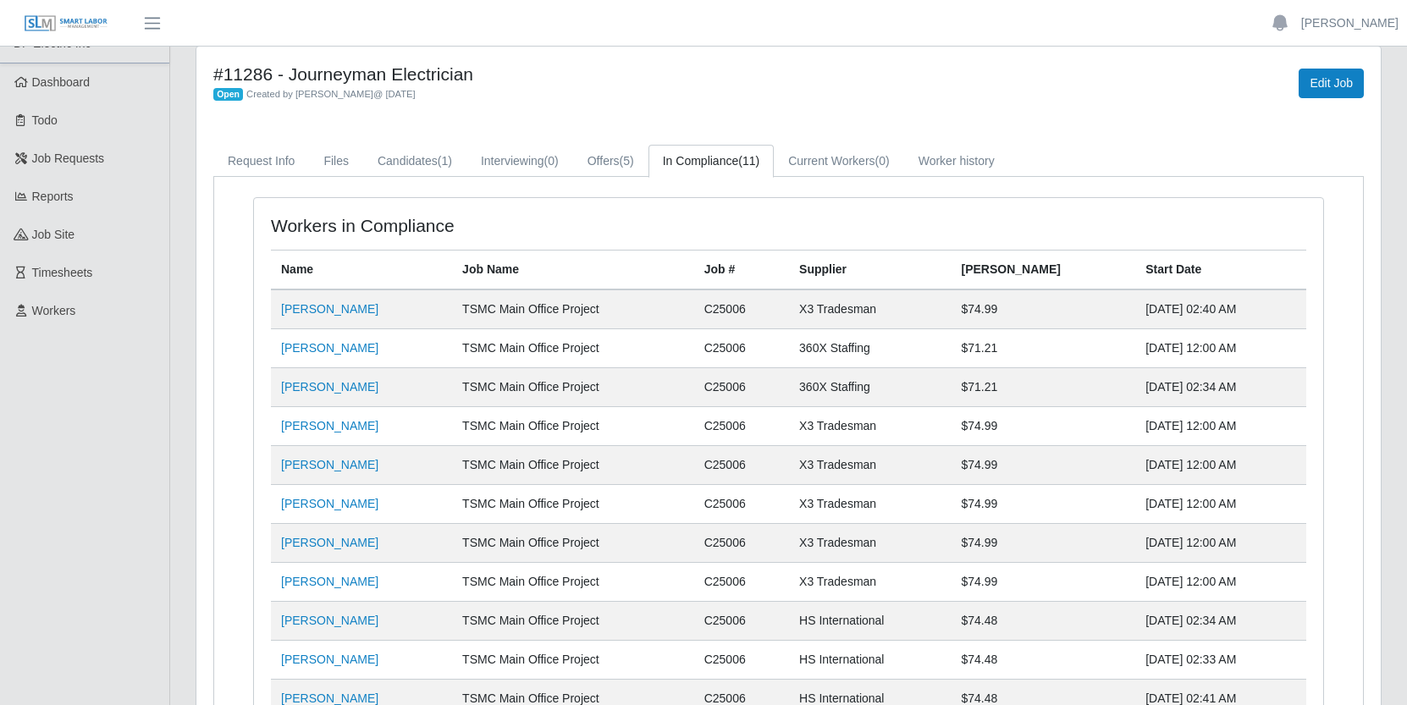
scroll to position [8, 0]
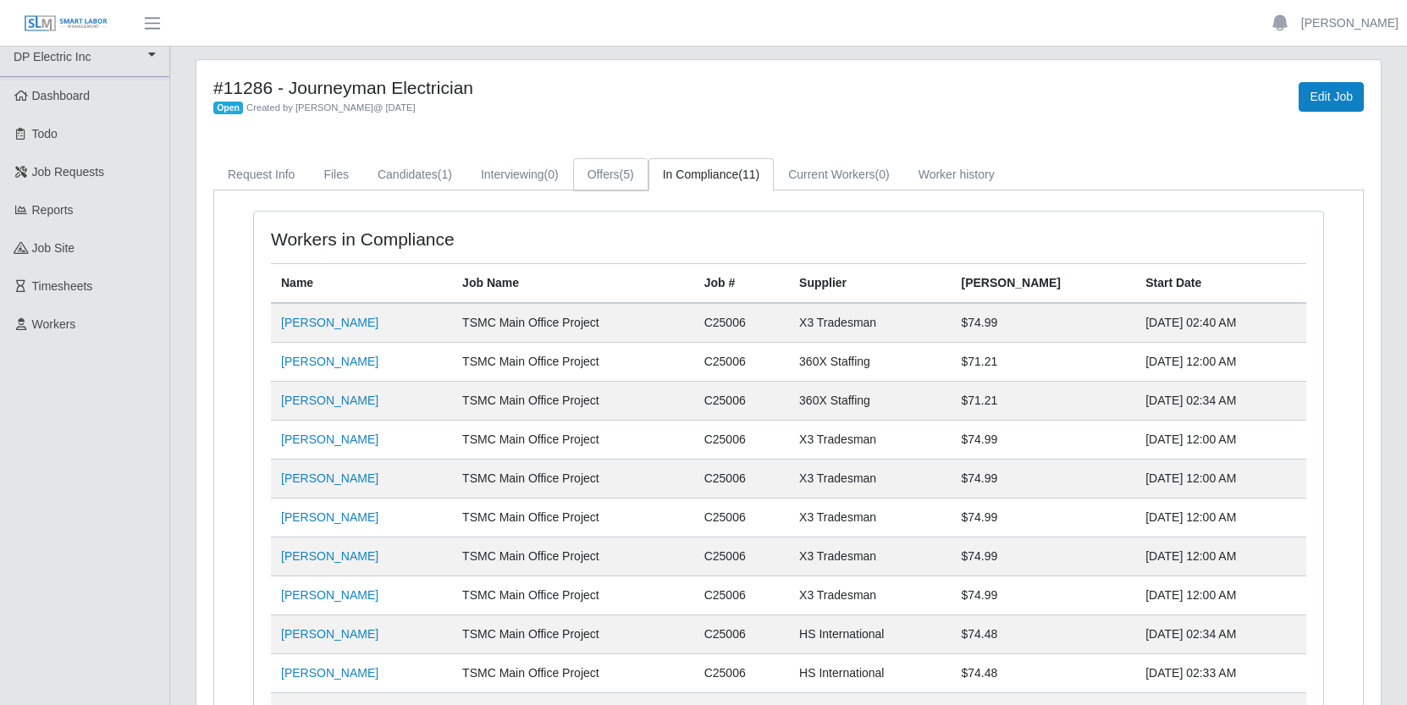
click at [637, 169] on link "Offers (5)" at bounding box center [610, 174] width 75 height 33
